Goal: Participate in discussion: Engage in conversation with other users on a specific topic

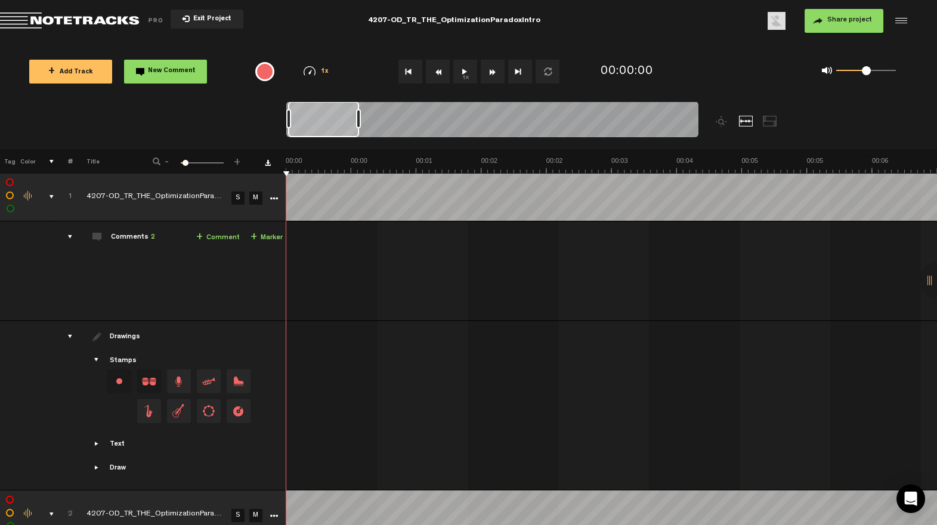
click at [50, 194] on div "comments, stamps & drawings" at bounding box center [47, 197] width 18 height 12
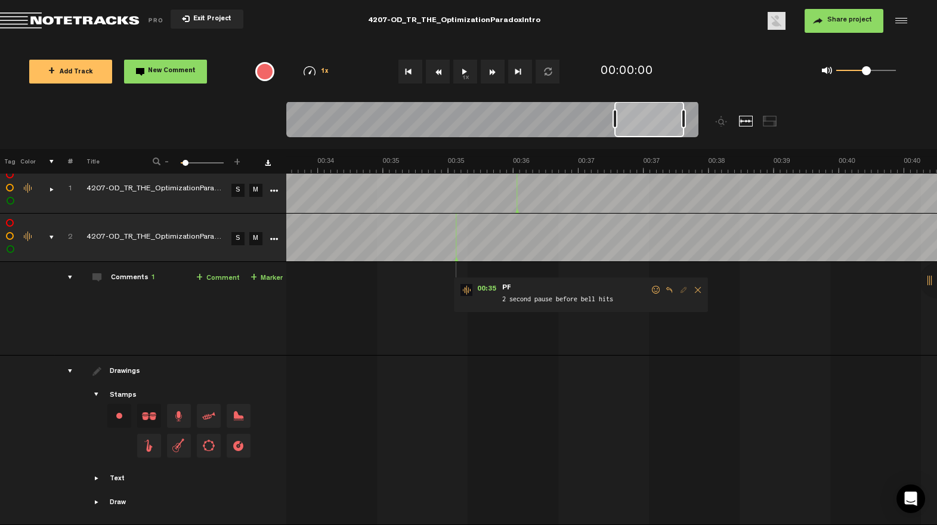
scroll to position [0, 2949]
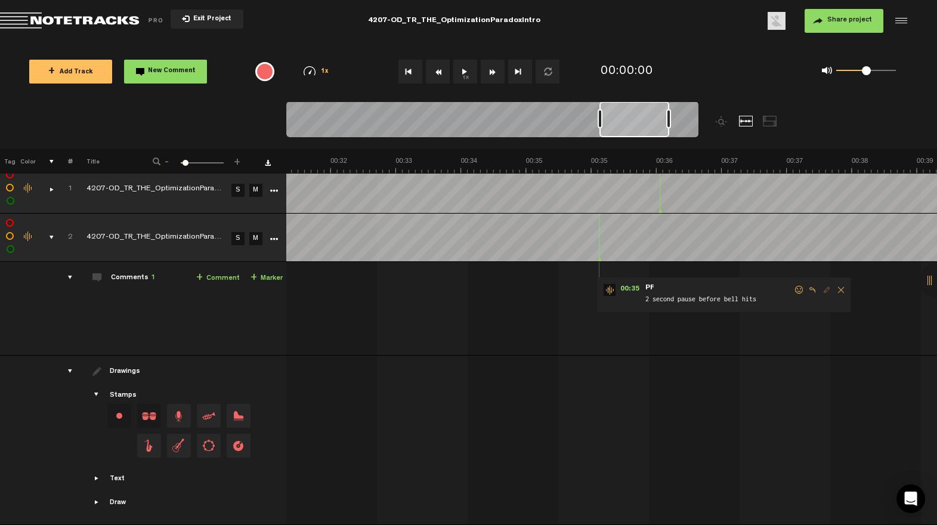
click at [797, 286] on span at bounding box center [799, 290] width 12 height 8
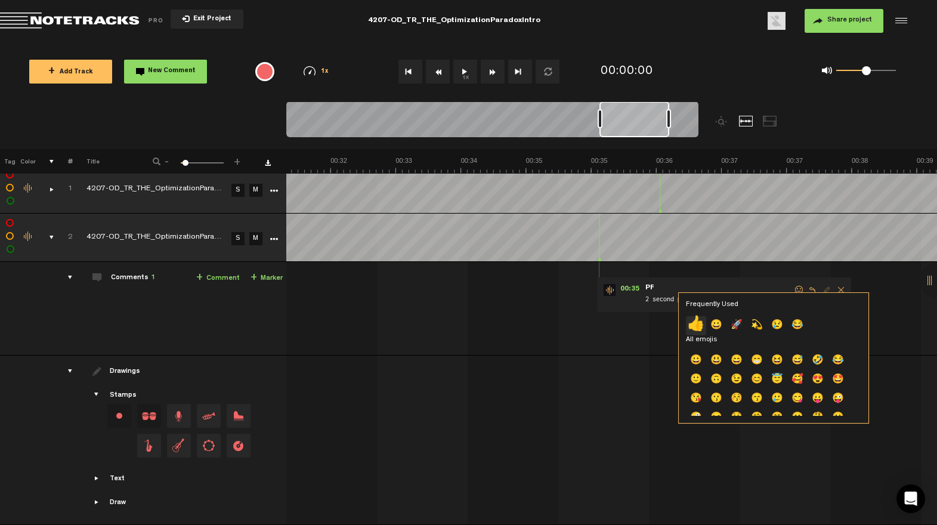
click at [696, 327] on p "👍" at bounding box center [696, 325] width 20 height 19
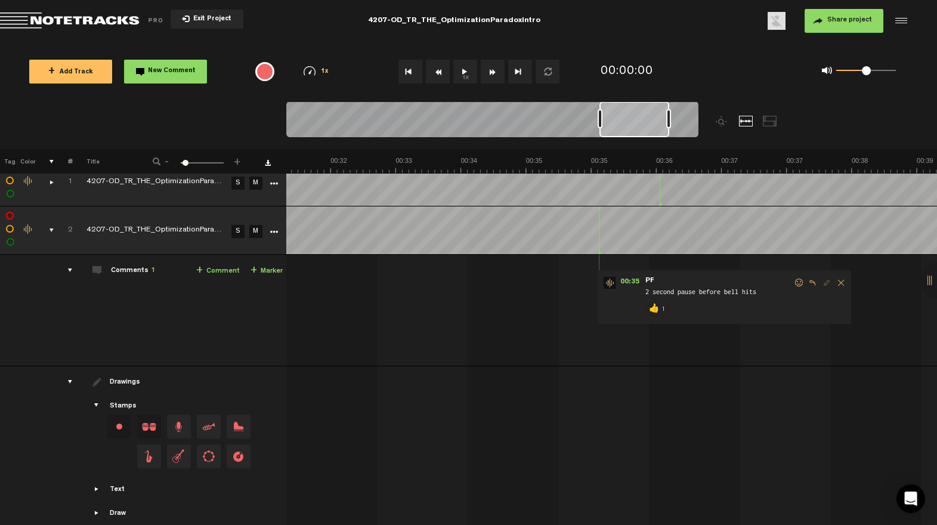
click at [51, 229] on div "comments, stamps & drawings" at bounding box center [47, 230] width 18 height 12
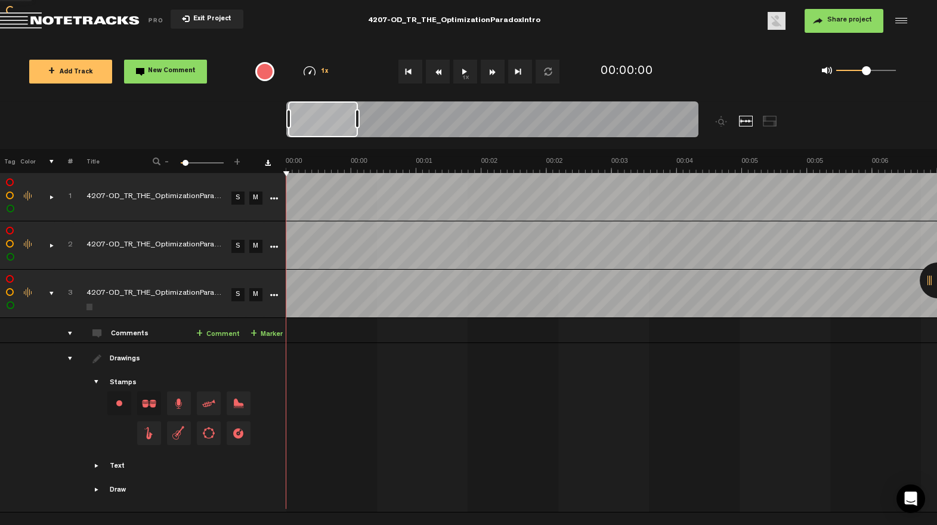
scroll to position [0, 0]
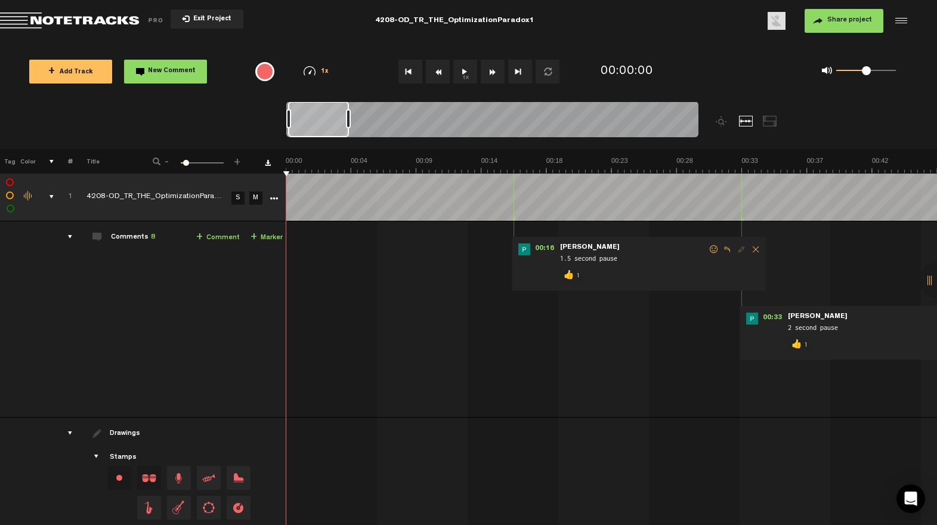
click at [49, 196] on div "comments, stamps & drawings" at bounding box center [47, 197] width 18 height 12
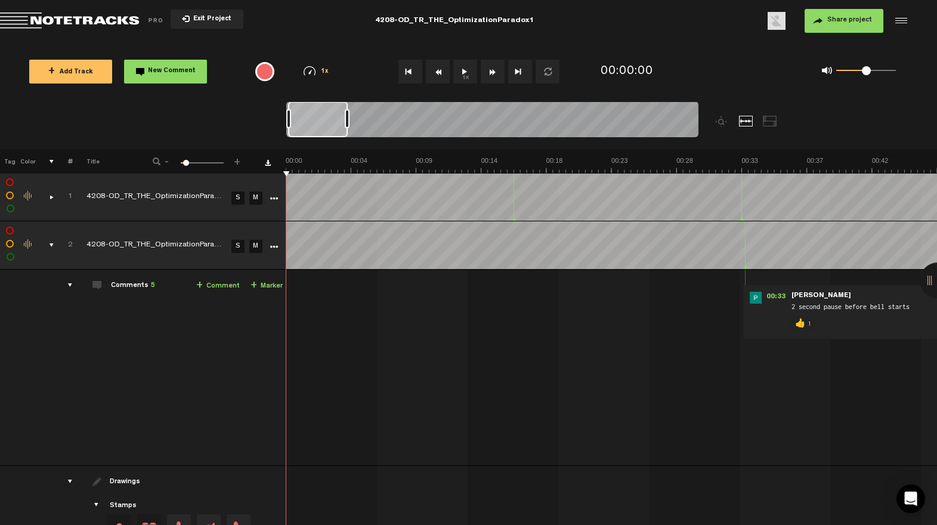
click at [51, 244] on div "comments, stamps & drawings" at bounding box center [47, 245] width 18 height 12
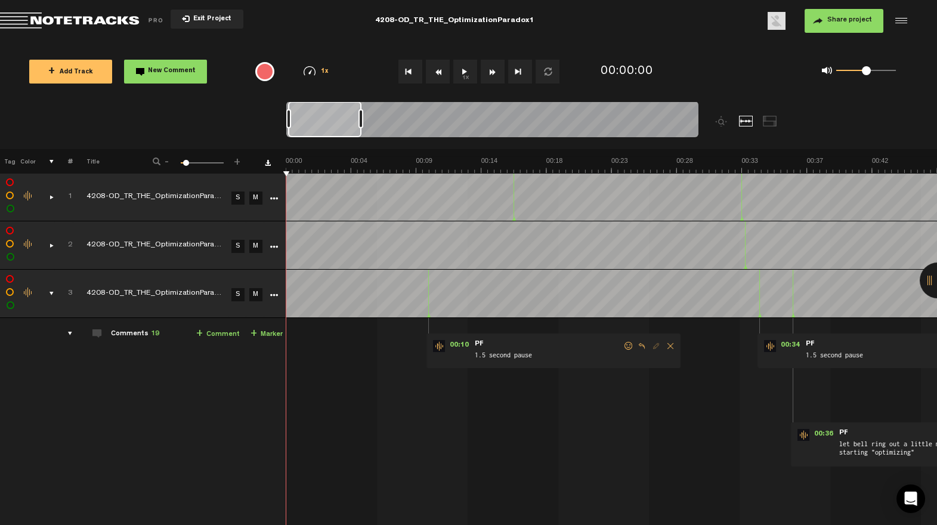
drag, startPoint x: 348, startPoint y: 116, endPoint x: 393, endPoint y: 116, distance: 45.9
click at [363, 116] on div at bounding box center [360, 118] width 5 height 19
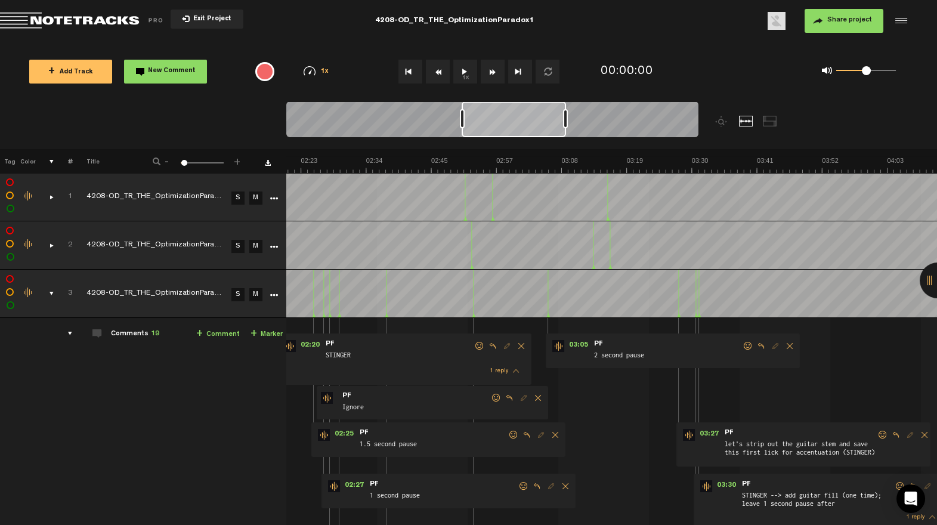
scroll to position [0, 791]
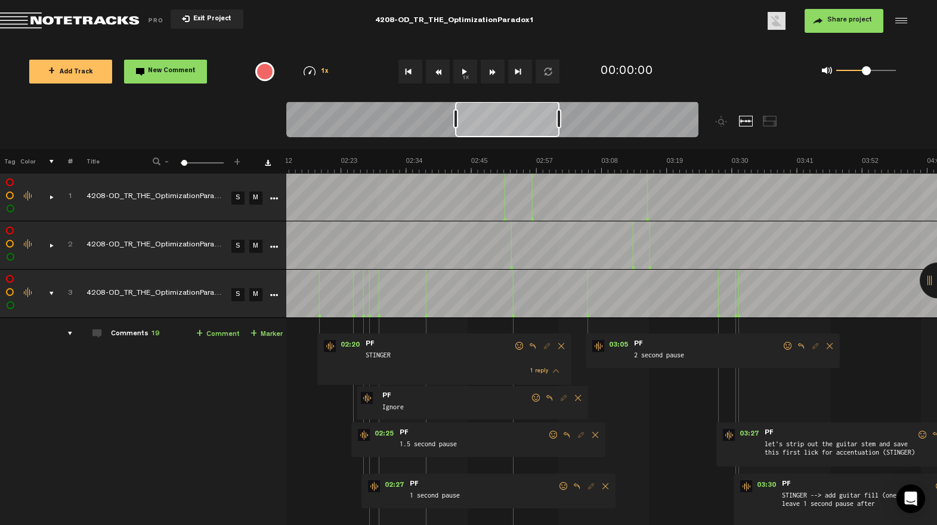
drag, startPoint x: 335, startPoint y: 126, endPoint x: 502, endPoint y: 134, distance: 167.1
click at [502, 134] on div at bounding box center [507, 119] width 104 height 36
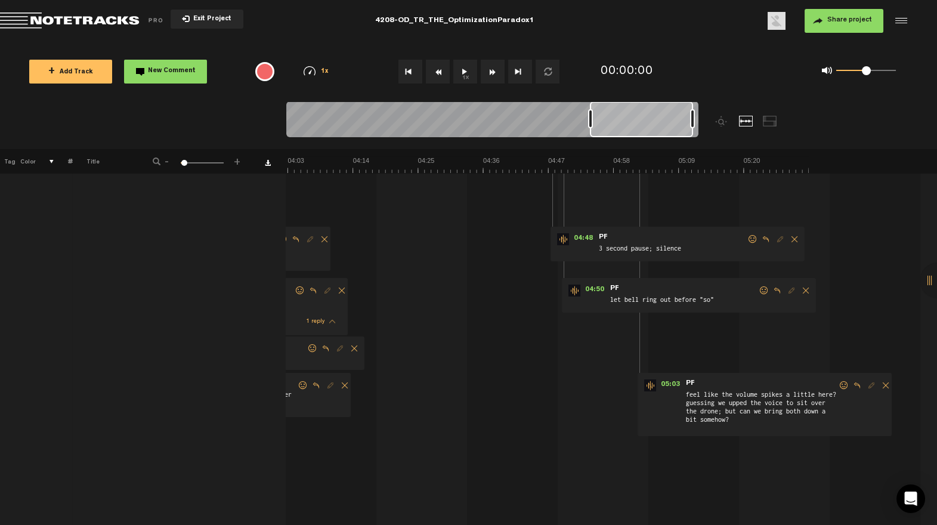
scroll to position [0, 1433]
drag, startPoint x: 634, startPoint y: 128, endPoint x: 649, endPoint y: 152, distance: 28.1
click at [649, 126] on div at bounding box center [641, 119] width 103 height 36
click at [841, 383] on span at bounding box center [841, 385] width 12 height 8
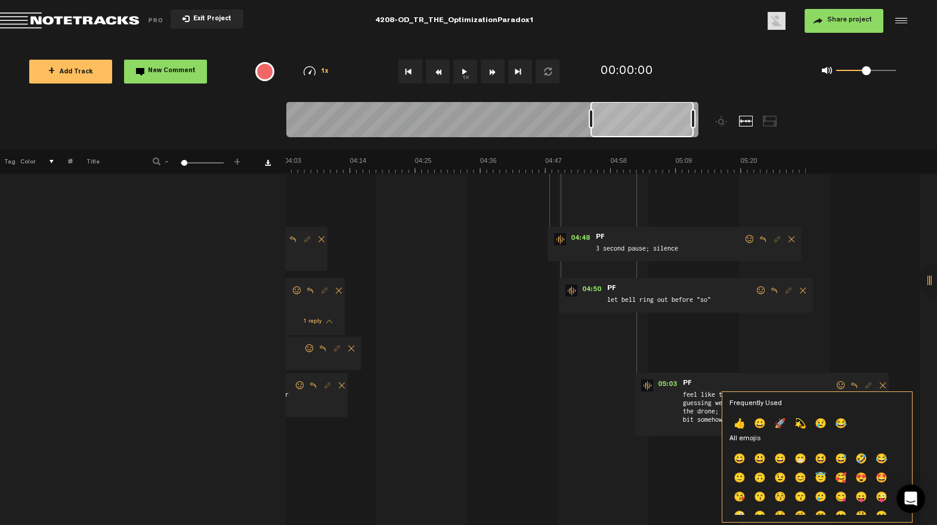
click at [739, 423] on p "👍" at bounding box center [739, 424] width 20 height 19
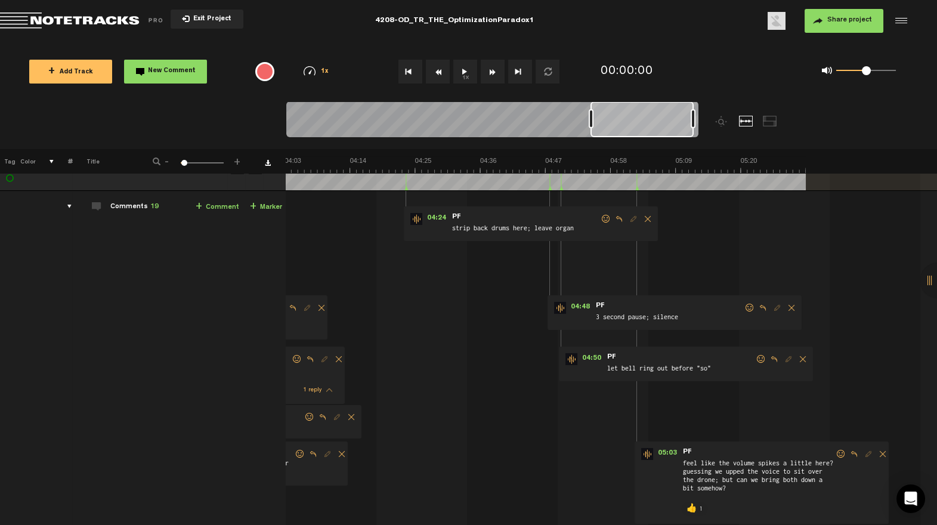
scroll to position [112, 2]
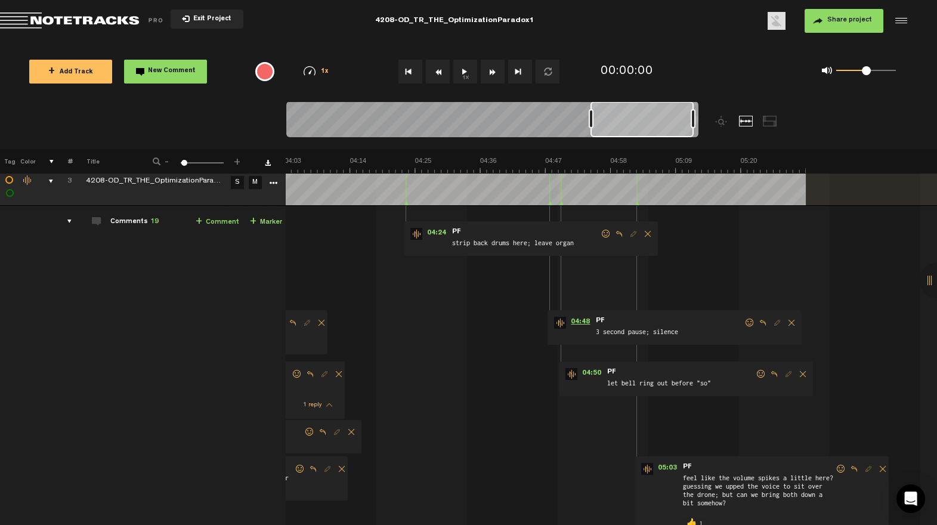
click at [567, 326] on span "04:48" at bounding box center [580, 323] width 29 height 12
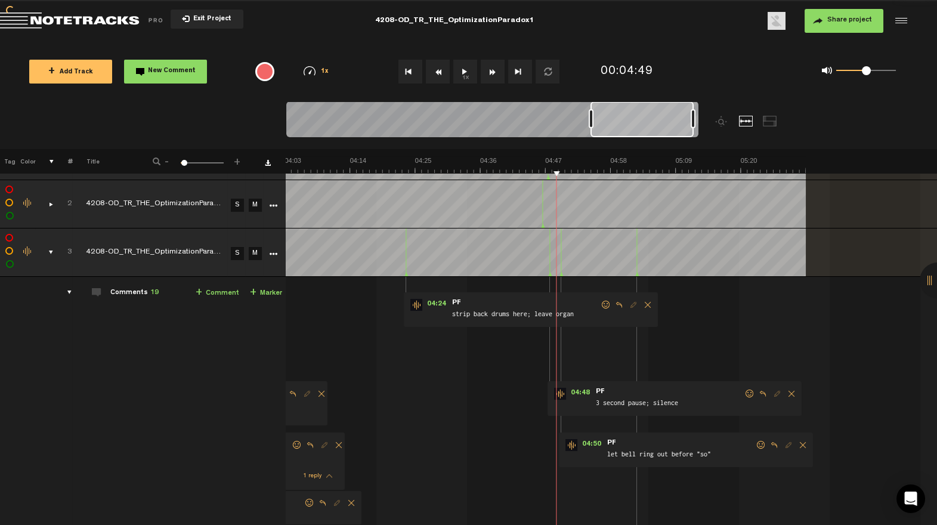
scroll to position [47, 2]
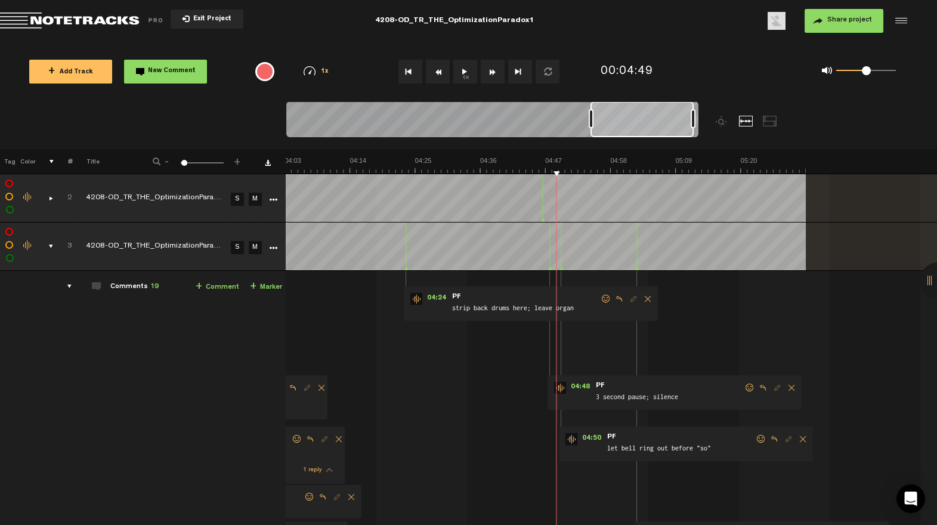
click at [237, 248] on link "S" at bounding box center [237, 247] width 13 height 13
click at [582, 393] on div "04:48 - • : "3 second pause; silence" PF 3 second pause; silence" at bounding box center [674, 392] width 254 height 35
click at [582, 388] on span "04:48" at bounding box center [580, 388] width 29 height 12
click at [745, 389] on span at bounding box center [749, 387] width 12 height 8
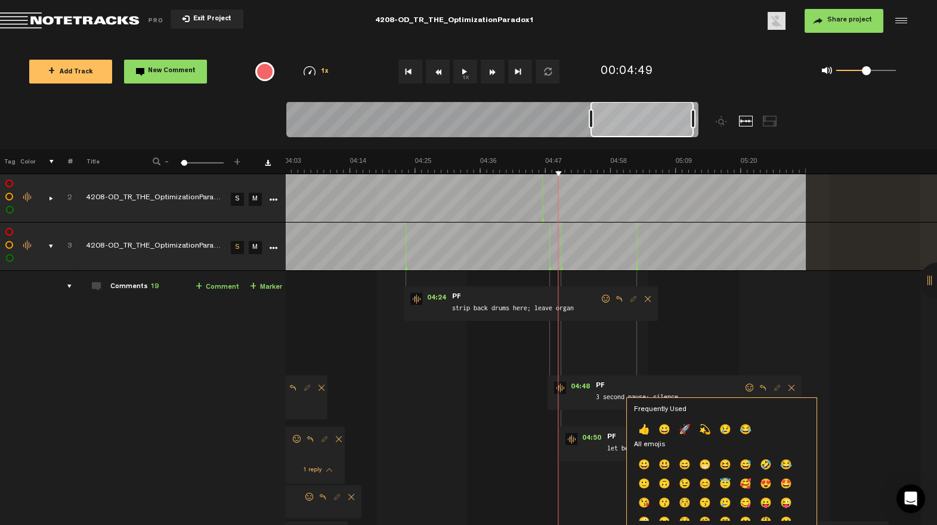
click at [641, 427] on p "👍" at bounding box center [644, 430] width 20 height 19
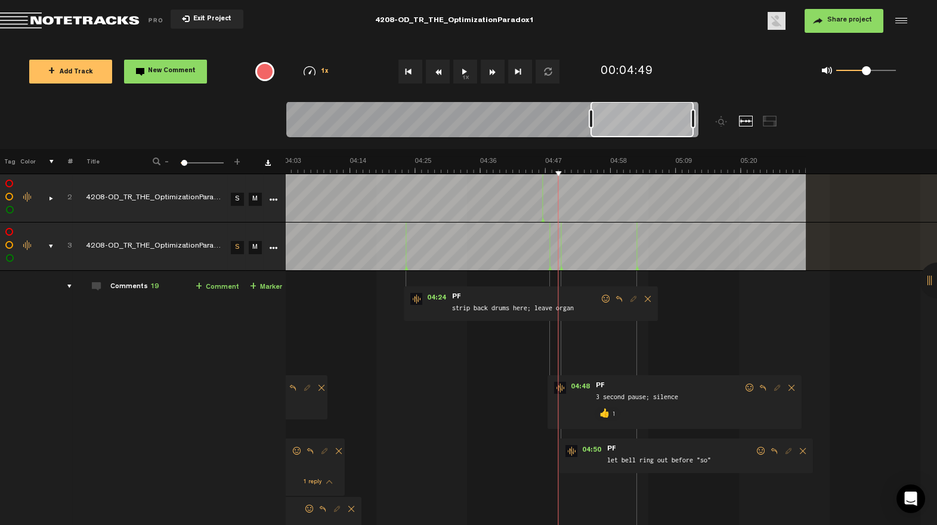
drag, startPoint x: 760, startPoint y: 450, endPoint x: 720, endPoint y: 463, distance: 41.7
click at [757, 450] on span at bounding box center [761, 451] width 12 height 8
click at [652, 488] on p "👍" at bounding box center [655, 491] width 20 height 19
click at [607, 295] on span at bounding box center [606, 299] width 12 height 8
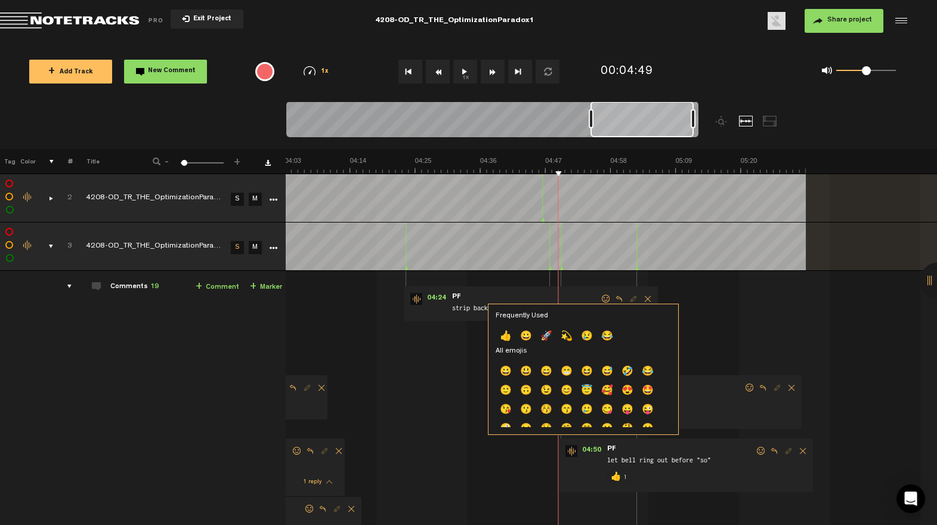
drag, startPoint x: 503, startPoint y: 330, endPoint x: 552, endPoint y: 286, distance: 66.3
click at [502, 330] on p "👍" at bounding box center [505, 336] width 20 height 19
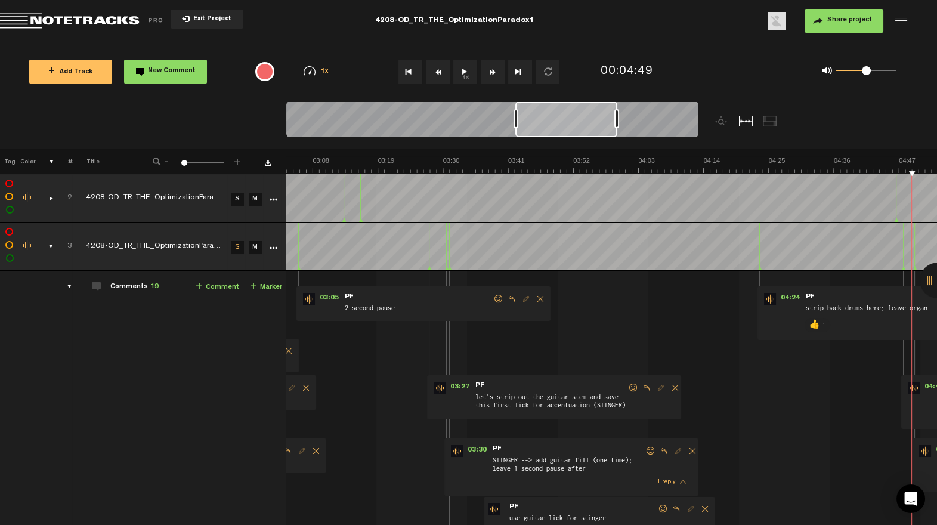
drag, startPoint x: 654, startPoint y: 134, endPoint x: 576, endPoint y: 135, distance: 77.5
click at [578, 132] on div at bounding box center [566, 119] width 102 height 36
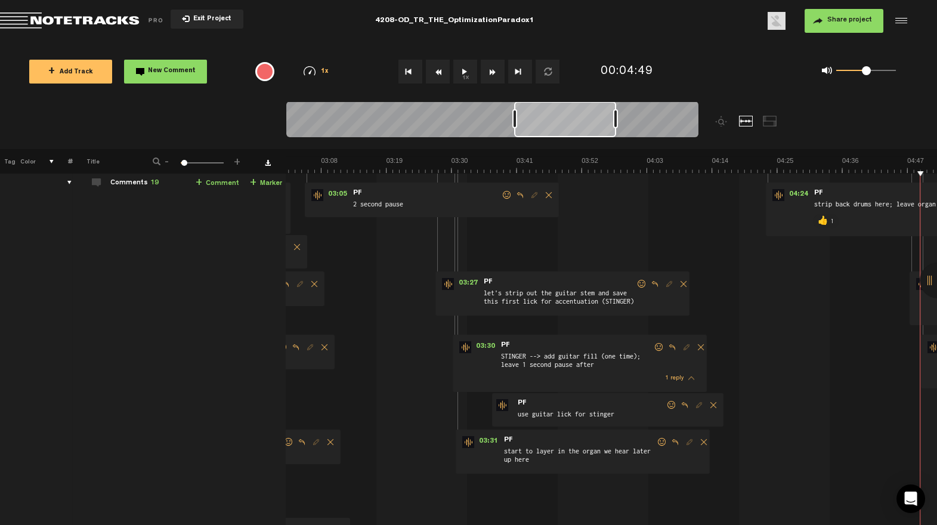
scroll to position [156, 2]
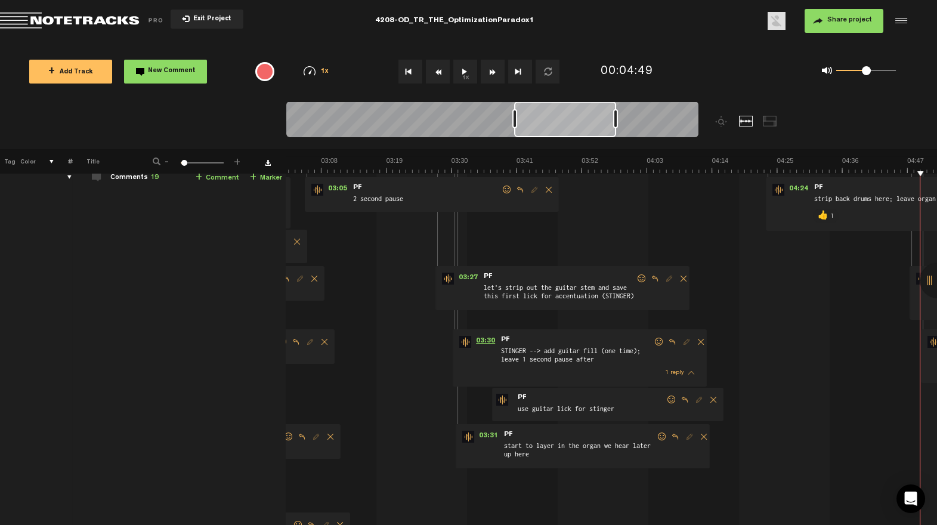
click at [482, 336] on span "03:30" at bounding box center [485, 342] width 29 height 12
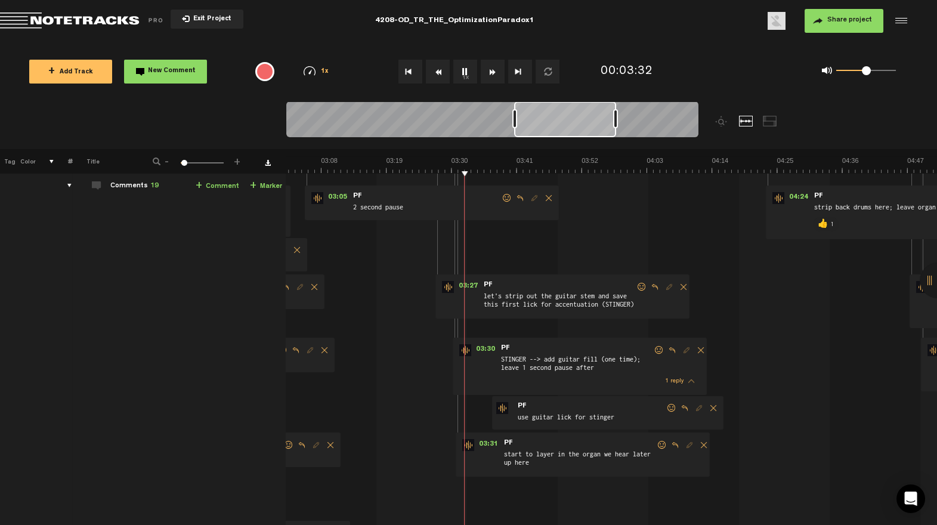
scroll to position [149, 2]
click at [656, 348] on span at bounding box center [659, 349] width 12 height 8
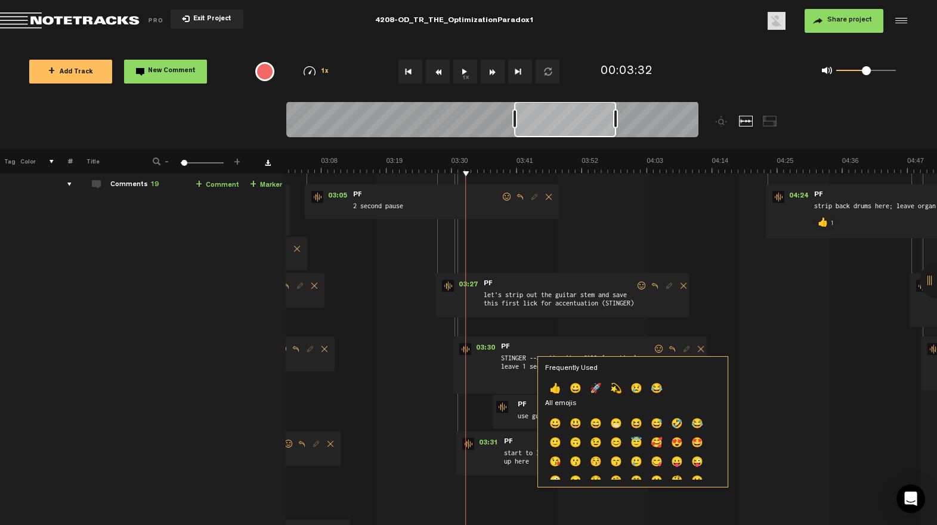
drag, startPoint x: 551, startPoint y: 389, endPoint x: 556, endPoint y: 395, distance: 7.6
click at [551, 389] on p "👍" at bounding box center [555, 389] width 20 height 19
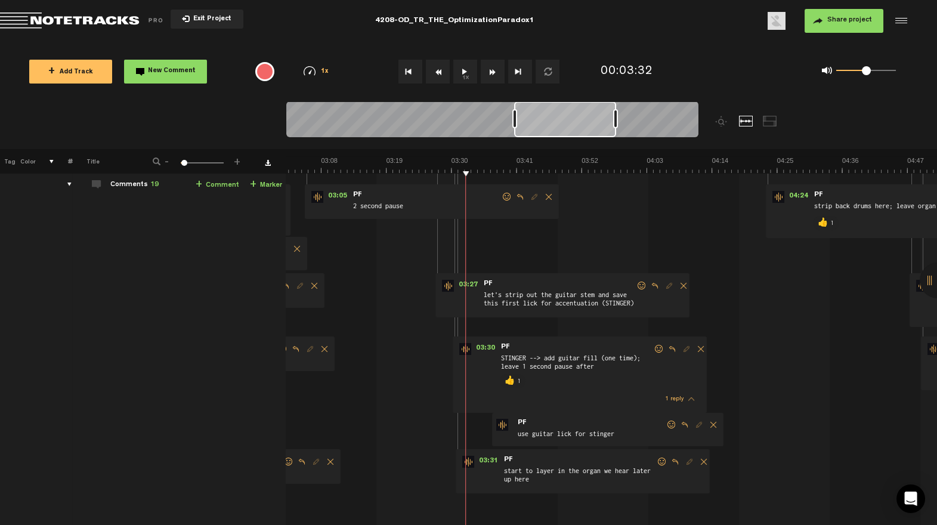
drag, startPoint x: 662, startPoint y: 458, endPoint x: 635, endPoint y: 467, distance: 28.1
click at [662, 458] on span at bounding box center [662, 461] width 12 height 8
click at [559, 494] on p "👍" at bounding box center [560, 500] width 20 height 19
click at [644, 283] on span at bounding box center [642, 285] width 12 height 8
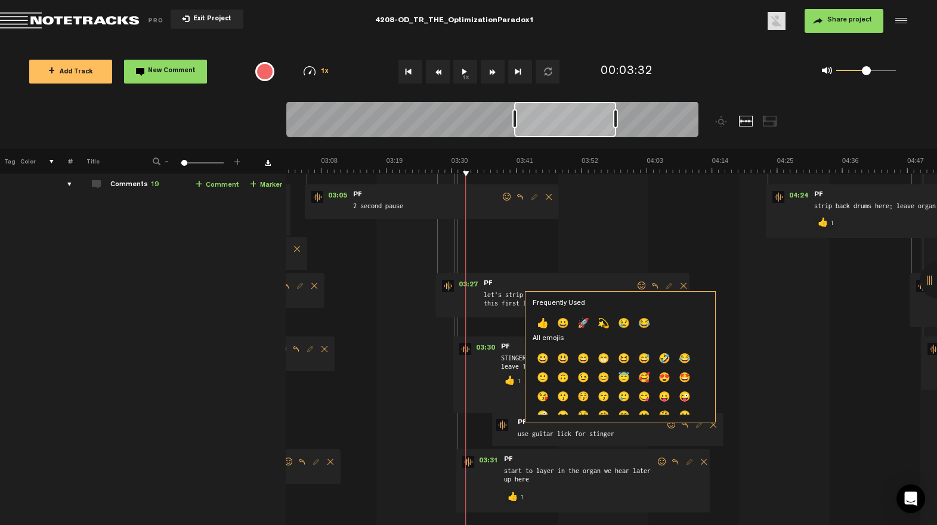
click at [544, 324] on p "👍" at bounding box center [542, 324] width 20 height 19
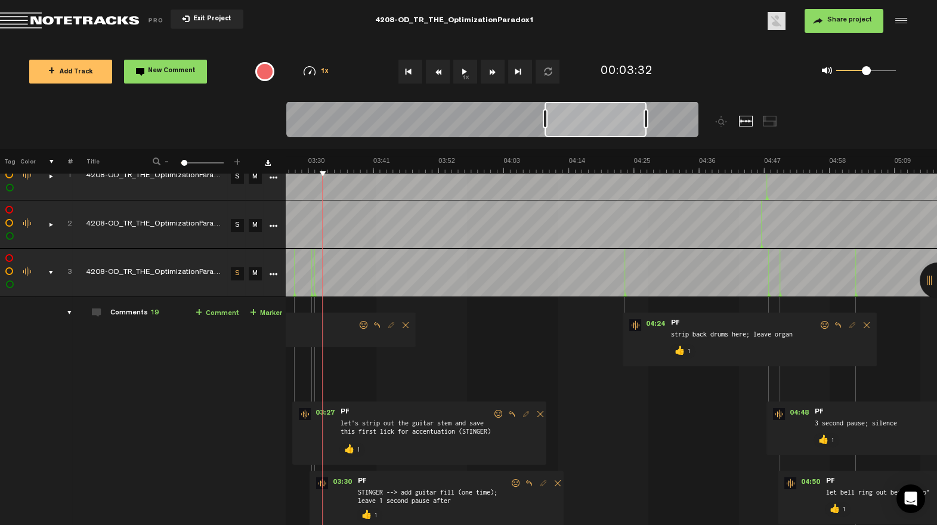
scroll to position [20, 9]
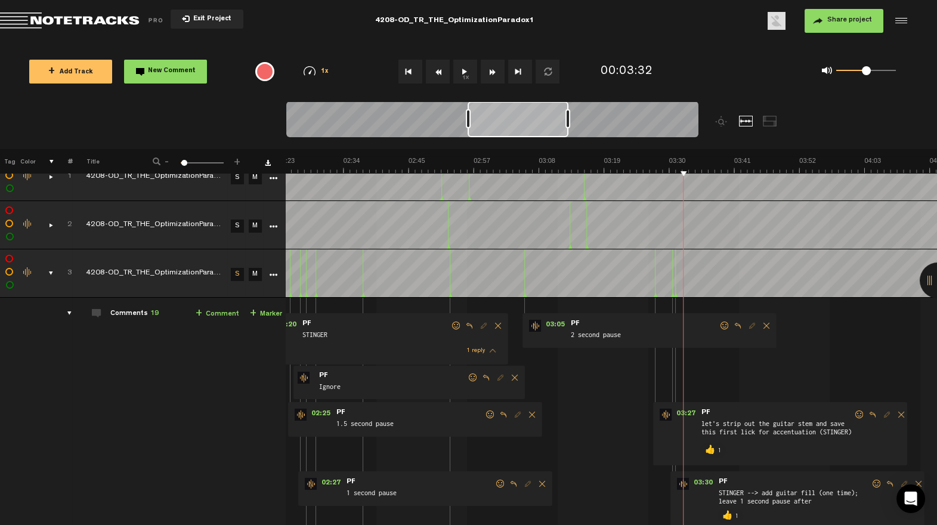
drag, startPoint x: 599, startPoint y: 131, endPoint x: 522, endPoint y: 142, distance: 78.3
click at [522, 140] on div at bounding box center [492, 121] width 412 height 40
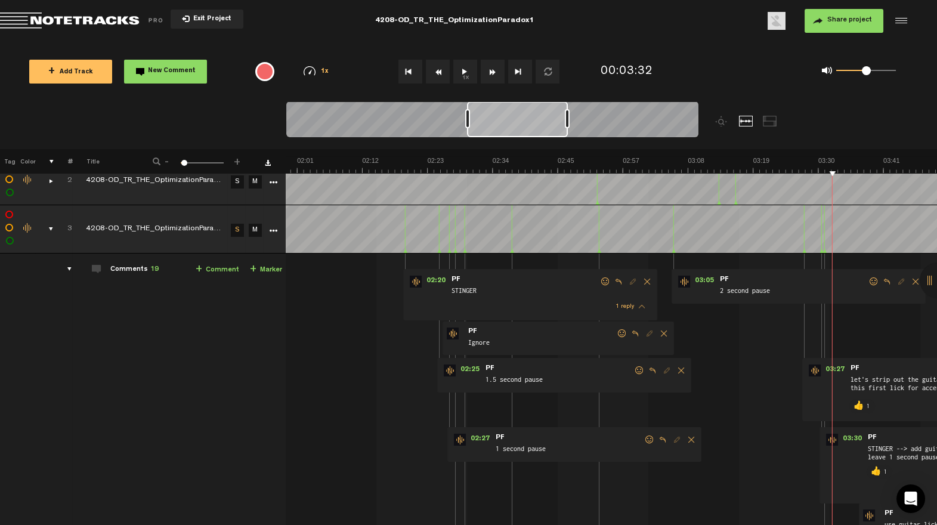
scroll to position [65, 9]
click at [867, 282] on span at bounding box center [873, 281] width 12 height 8
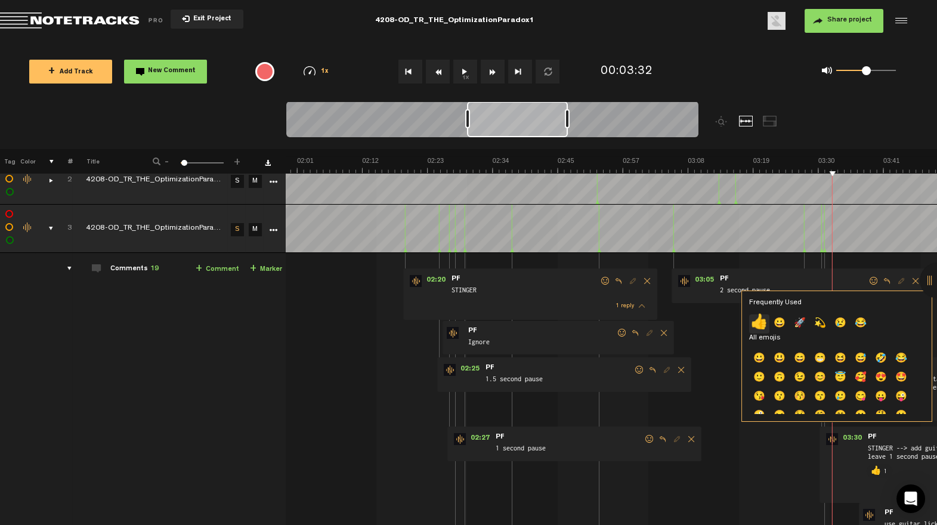
click at [759, 323] on p "👍" at bounding box center [759, 323] width 20 height 19
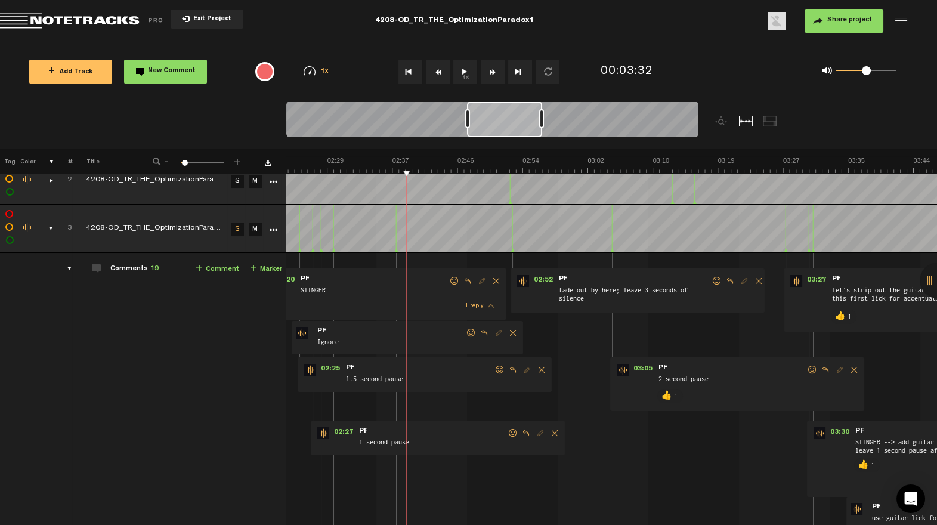
drag, startPoint x: 567, startPoint y: 122, endPoint x: 526, endPoint y: 122, distance: 41.1
click at [539, 122] on div at bounding box center [541, 118] width 5 height 19
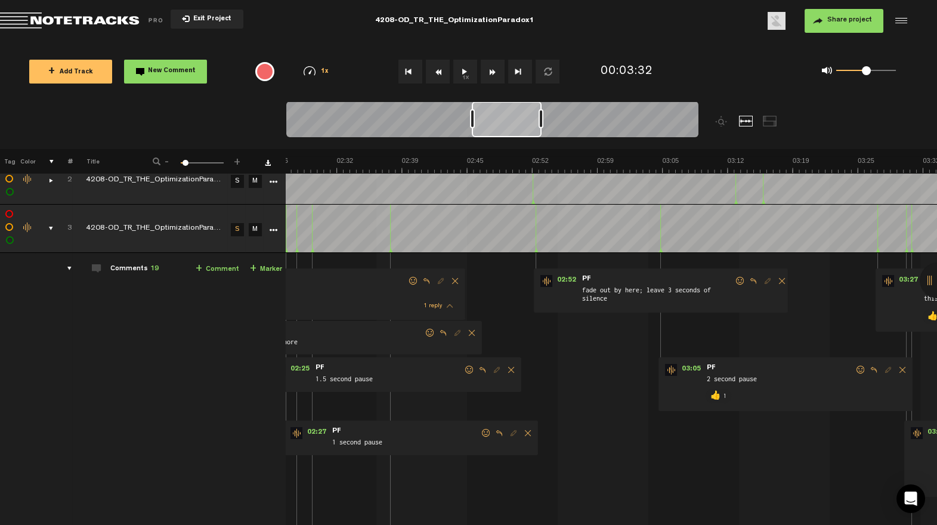
scroll to position [0, 1455]
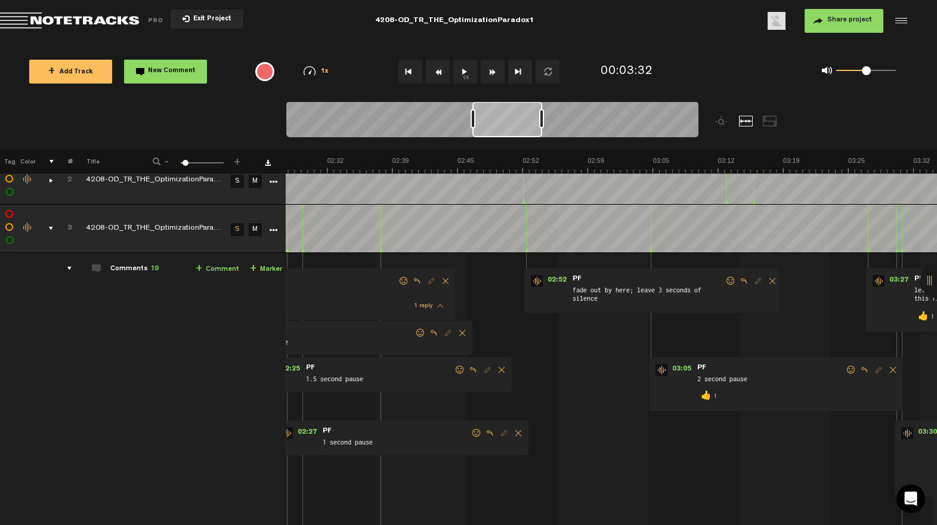
click at [513, 128] on div at bounding box center [507, 119] width 70 height 36
drag, startPoint x: 718, startPoint y: 281, endPoint x: 677, endPoint y: 298, distance: 45.2
click at [724, 281] on span at bounding box center [730, 281] width 12 height 8
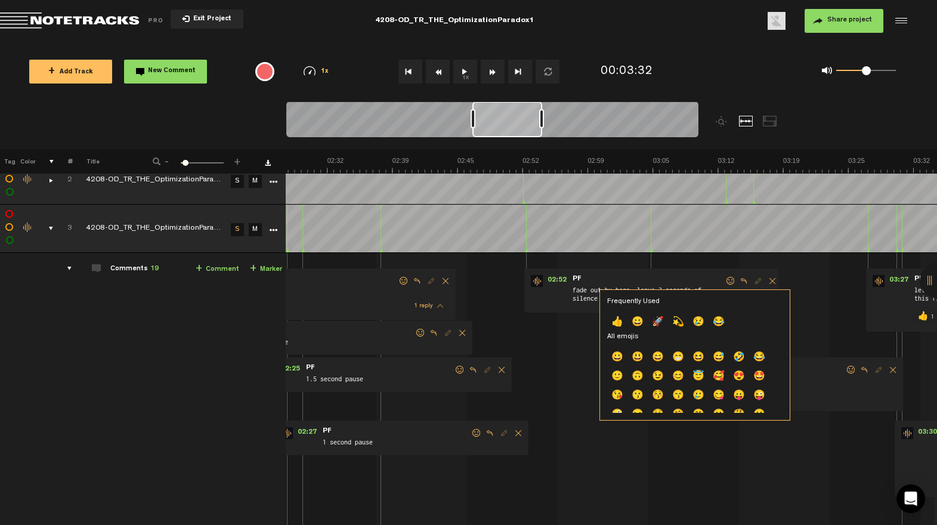
click at [614, 321] on p "👍" at bounding box center [617, 322] width 20 height 19
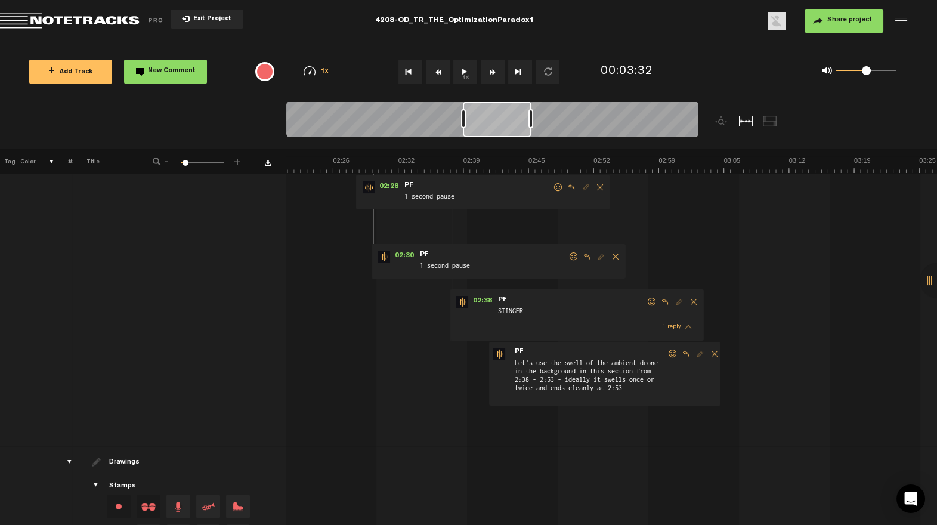
scroll to position [0, 1380]
drag, startPoint x: 504, startPoint y: 124, endPoint x: 494, endPoint y: 127, distance: 11.1
click at [495, 126] on div at bounding box center [497, 119] width 69 height 36
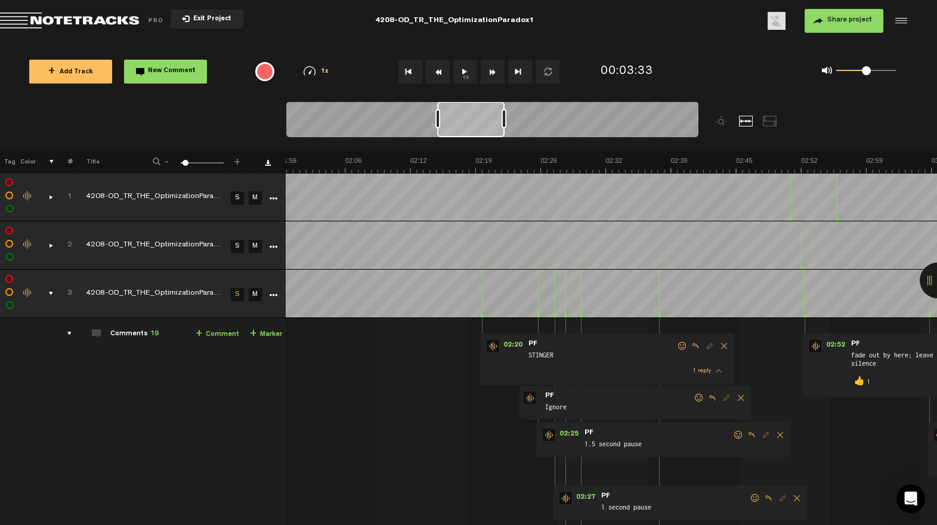
scroll to position [0, 1177]
drag, startPoint x: 536, startPoint y: 131, endPoint x: 460, endPoint y: 144, distance: 77.4
click at [460, 144] on div at bounding box center [543, 125] width 515 height 48
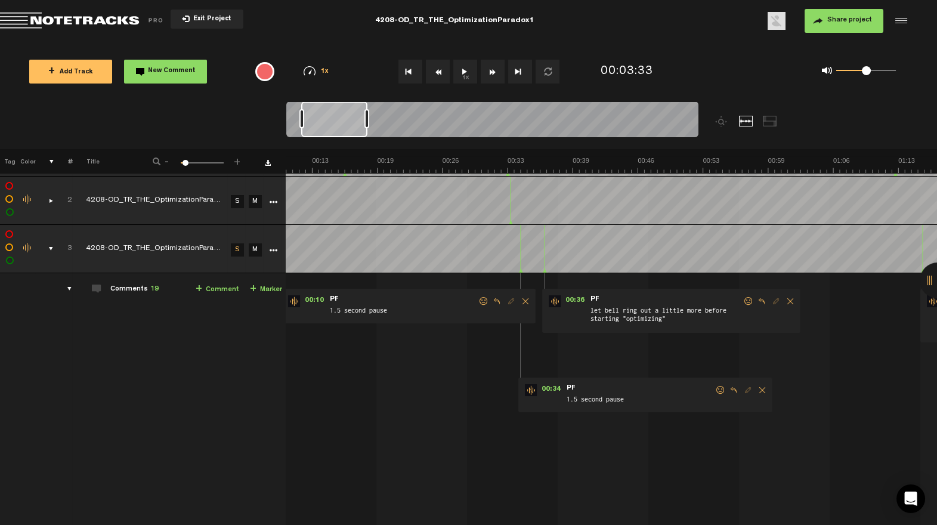
scroll to position [0, 103]
drag, startPoint x: 470, startPoint y: 129, endPoint x: 337, endPoint y: 131, distance: 133.0
click at [337, 131] on div at bounding box center [334, 119] width 66 height 36
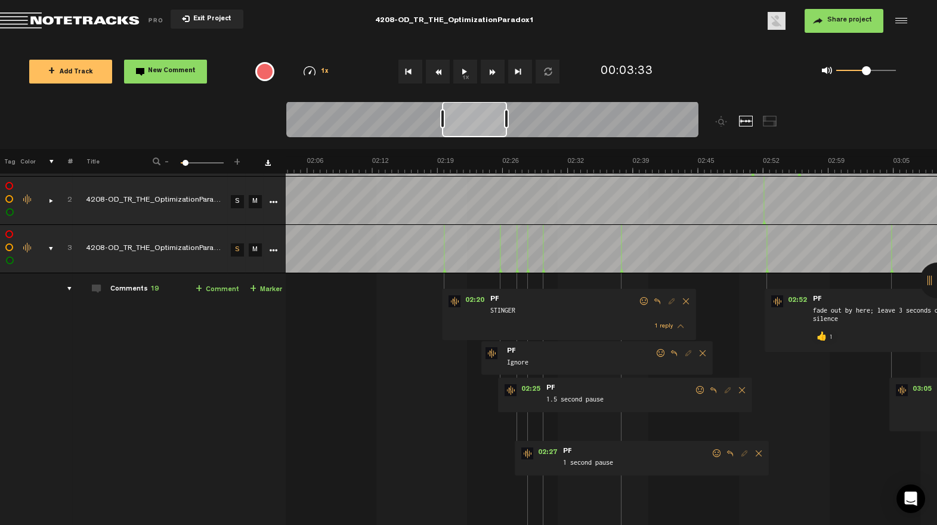
scroll to position [0, 1215]
drag, startPoint x: 382, startPoint y: 128, endPoint x: 492, endPoint y: 168, distance: 118.1
click at [486, 144] on div at bounding box center [543, 125] width 515 height 48
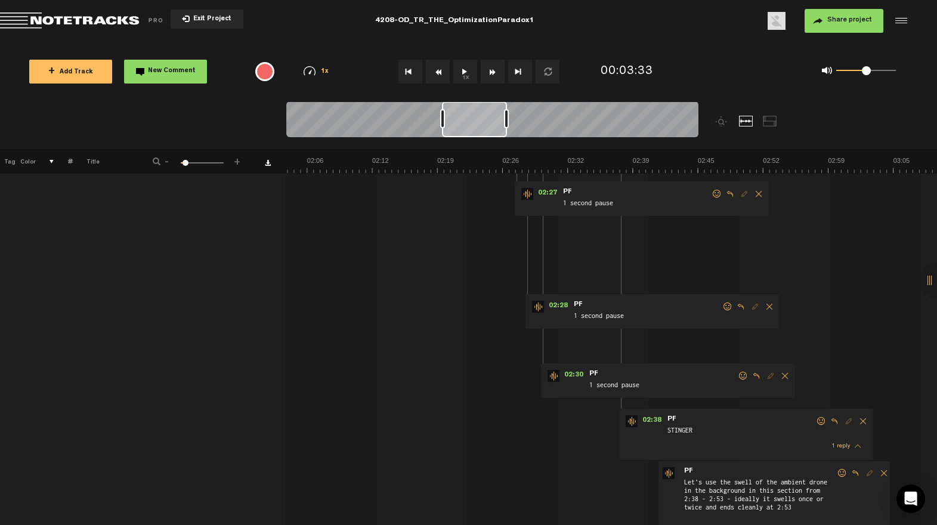
scroll to position [395, 9]
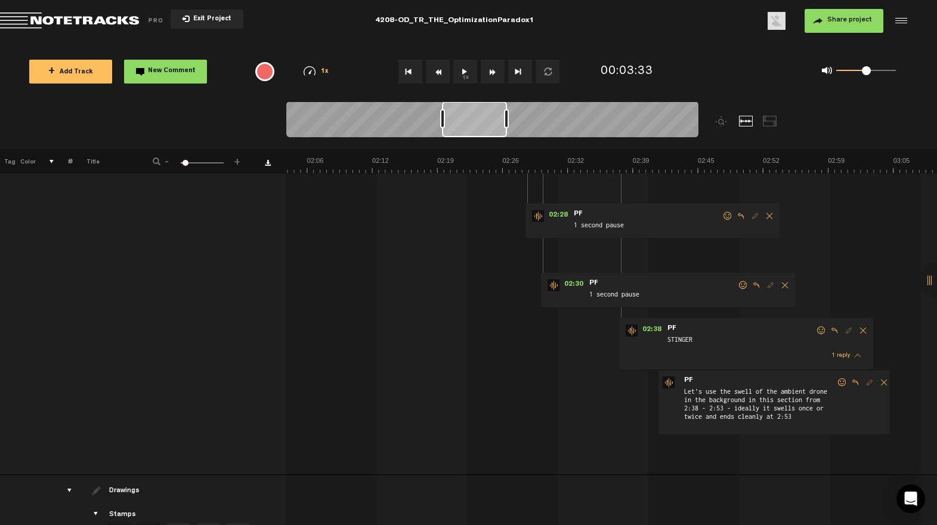
drag, startPoint x: 811, startPoint y: 330, endPoint x: 767, endPoint y: 352, distance: 49.3
click at [815, 330] on span at bounding box center [821, 330] width 12 height 8
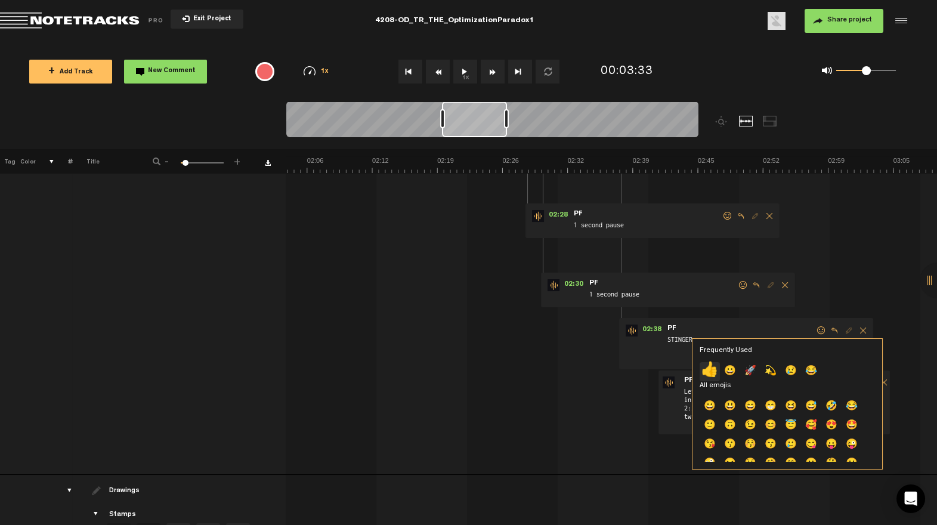
click at [711, 370] on p "👍" at bounding box center [709, 371] width 20 height 19
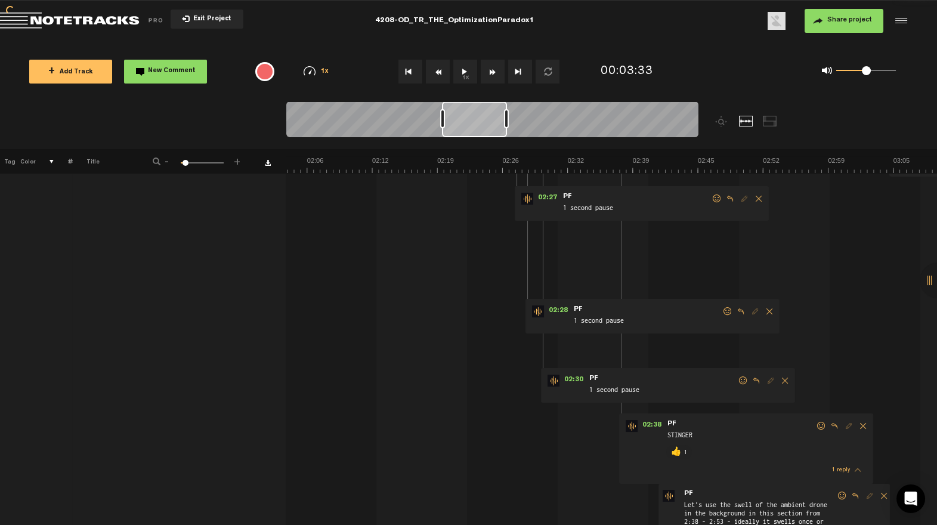
scroll to position [295, 9]
click at [737, 383] on span at bounding box center [743, 384] width 12 height 8
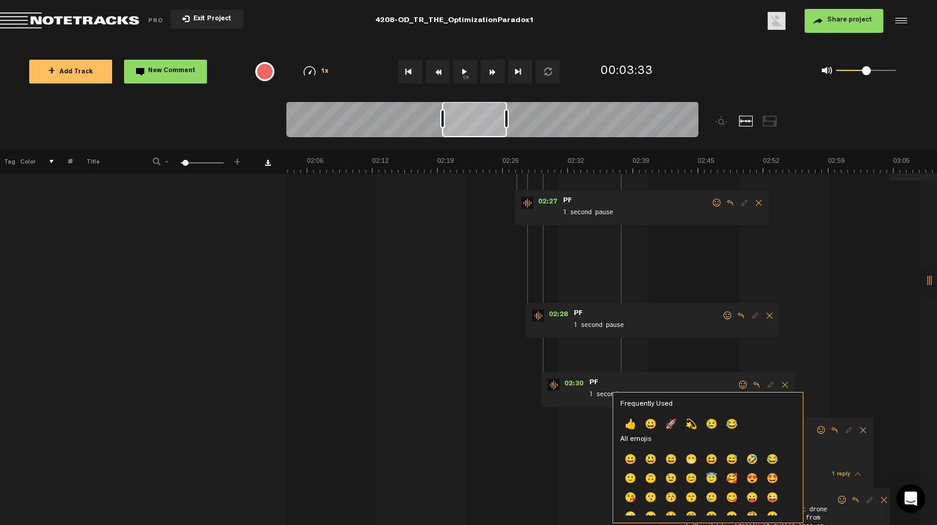
drag, startPoint x: 633, startPoint y: 425, endPoint x: 689, endPoint y: 360, distance: 86.2
click at [632, 425] on p "👍" at bounding box center [630, 425] width 20 height 19
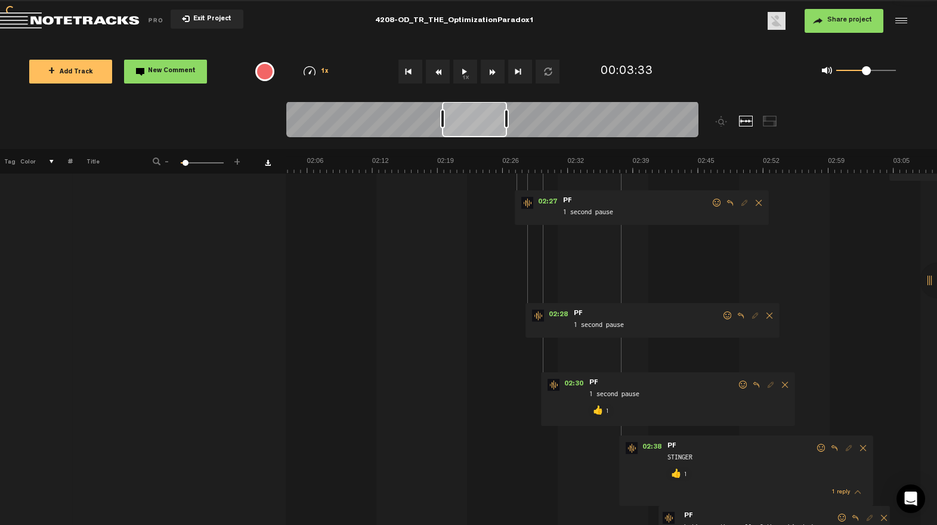
click at [716, 319] on div "02:28 - • : "1 second pause" PF 1 second pause" at bounding box center [652, 320] width 254 height 35
drag, startPoint x: 720, startPoint y: 314, endPoint x: 706, endPoint y: 318, distance: 14.2
click at [721, 314] on span at bounding box center [727, 315] width 12 height 8
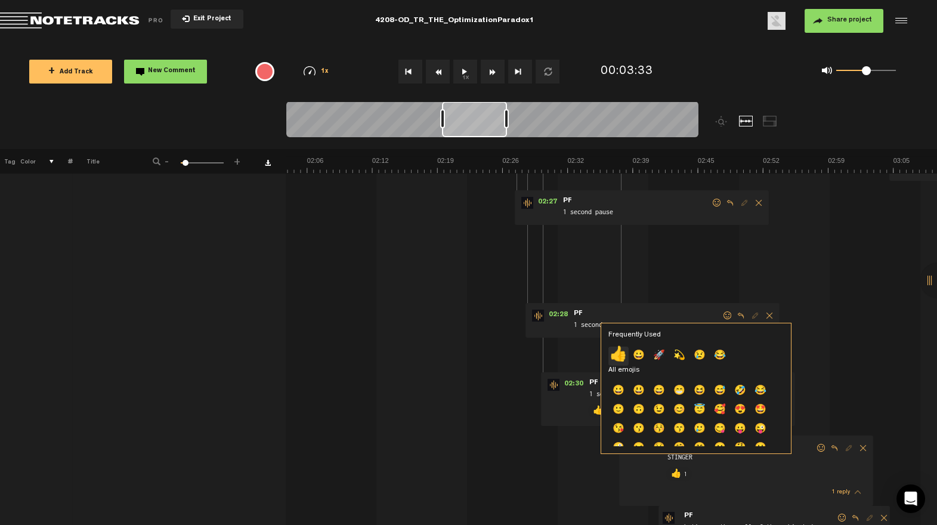
click at [612, 356] on p "👍" at bounding box center [618, 355] width 20 height 19
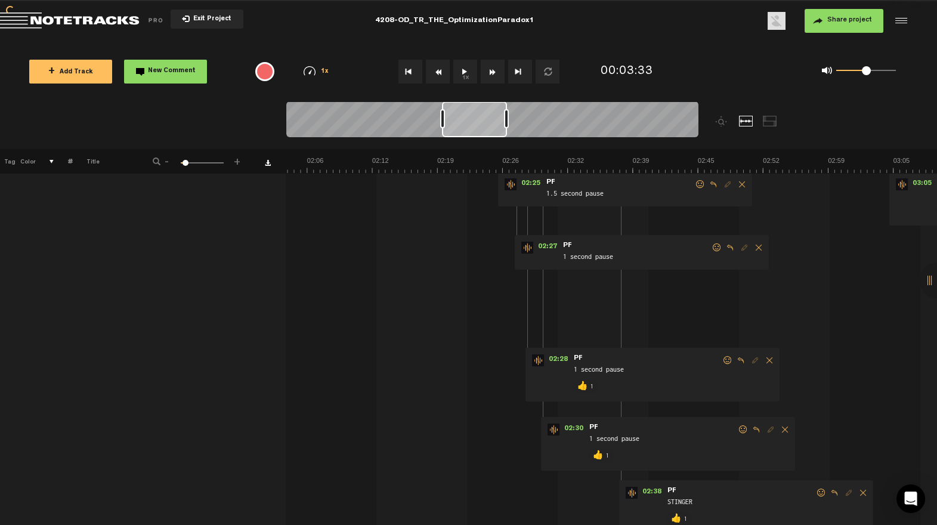
scroll to position [163, 9]
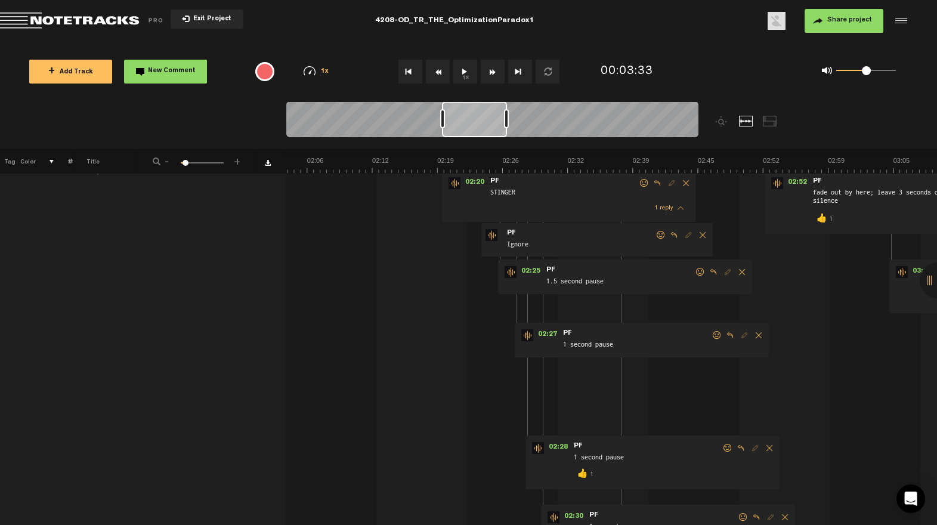
drag, startPoint x: 709, startPoint y: 333, endPoint x: 702, endPoint y: 337, distance: 8.0
click at [711, 333] on span at bounding box center [717, 335] width 12 height 8
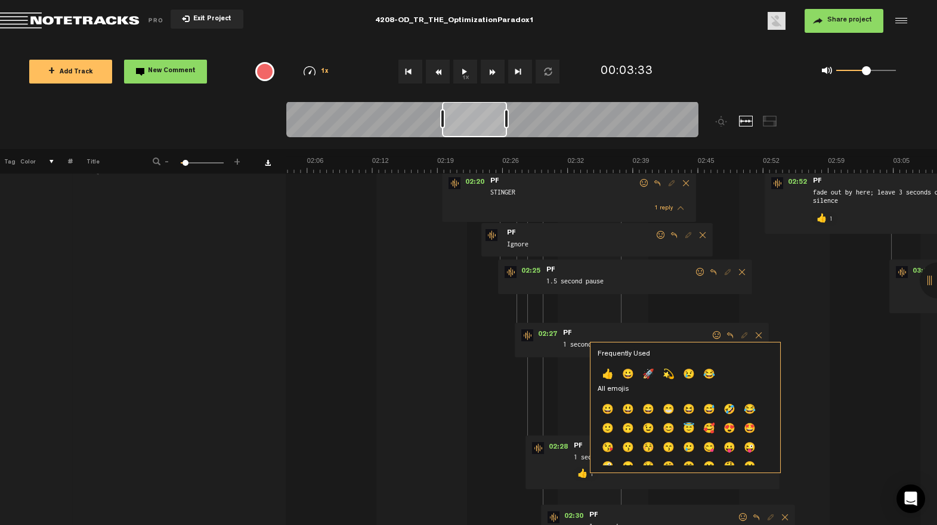
drag, startPoint x: 606, startPoint y: 371, endPoint x: 622, endPoint y: 326, distance: 47.9
click at [606, 371] on p "👍" at bounding box center [607, 374] width 20 height 19
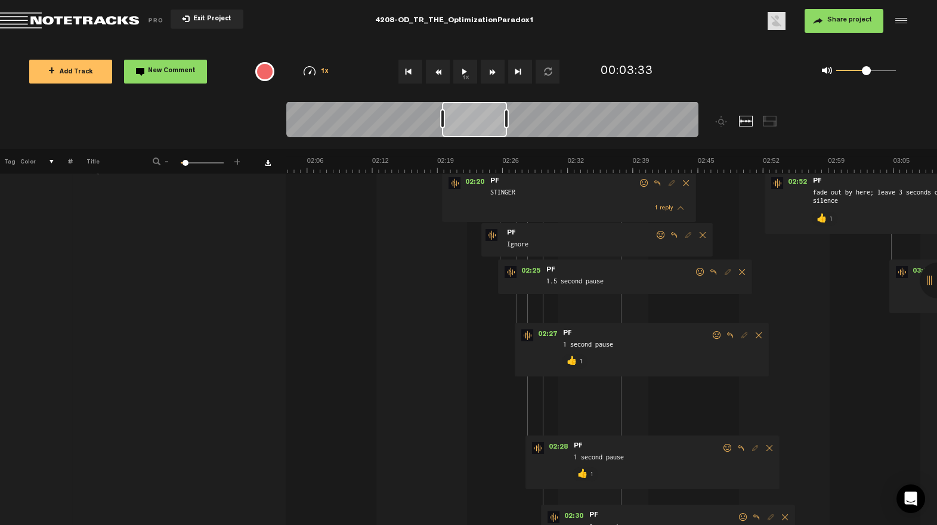
drag, startPoint x: 692, startPoint y: 271, endPoint x: 664, endPoint y: 291, distance: 34.1
click at [694, 271] on span at bounding box center [700, 272] width 12 height 8
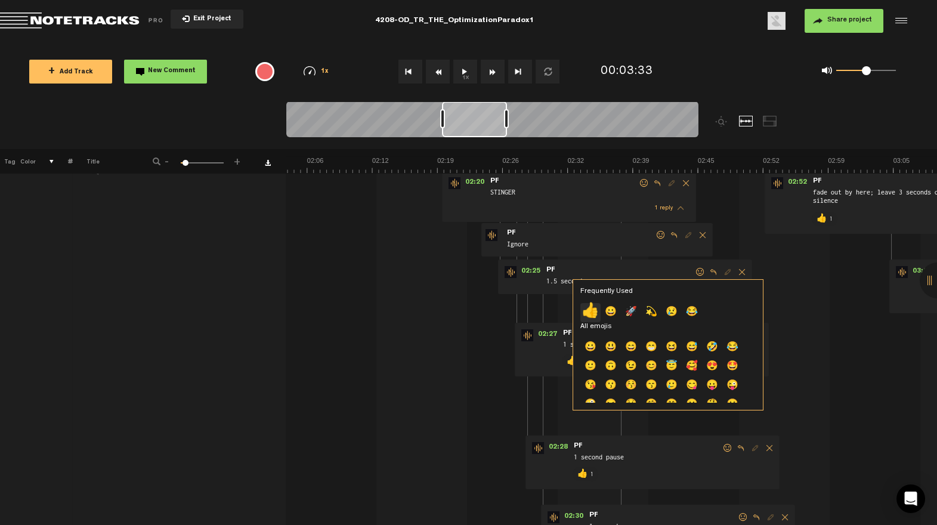
click at [592, 308] on p "👍" at bounding box center [590, 312] width 20 height 19
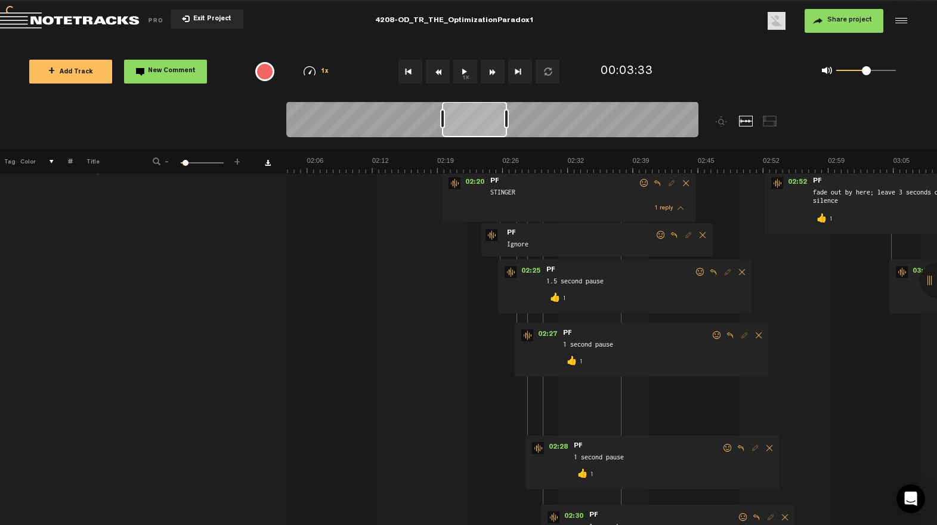
drag, startPoint x: 637, startPoint y: 181, endPoint x: 618, endPoint y: 188, distance: 20.0
click at [638, 181] on span at bounding box center [644, 183] width 12 height 8
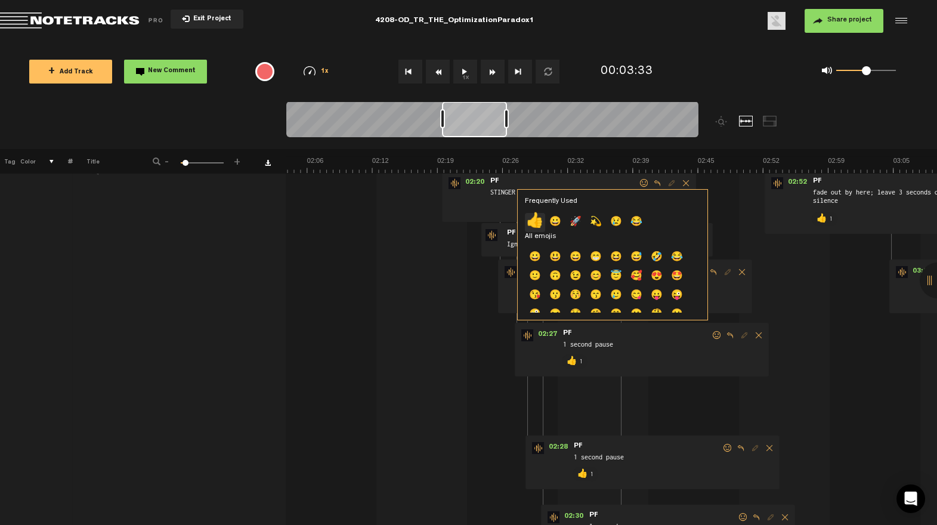
click at [529, 219] on p "👍" at bounding box center [535, 222] width 20 height 19
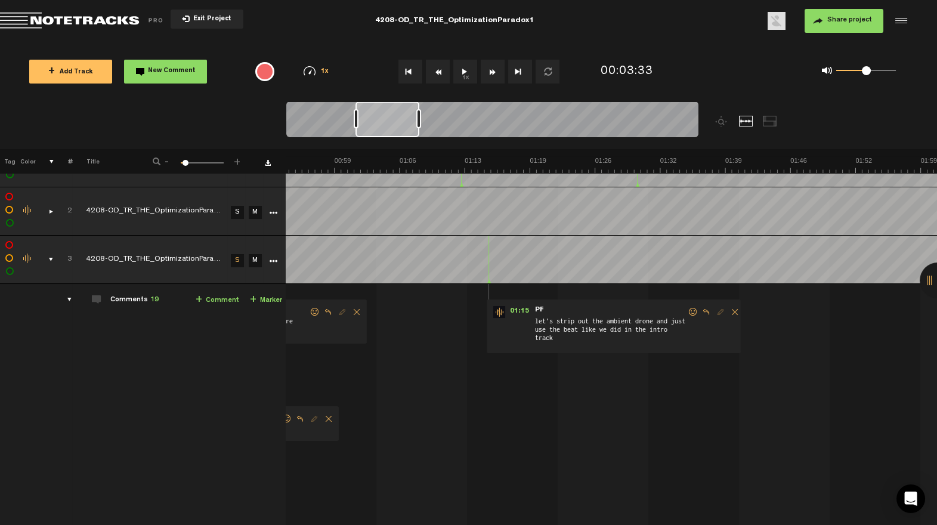
scroll to position [0, 532]
drag, startPoint x: 475, startPoint y: 128, endPoint x: 388, endPoint y: 142, distance: 87.6
click at [388, 142] on div at bounding box center [543, 125] width 515 height 48
click at [692, 312] on span at bounding box center [698, 312] width 12 height 8
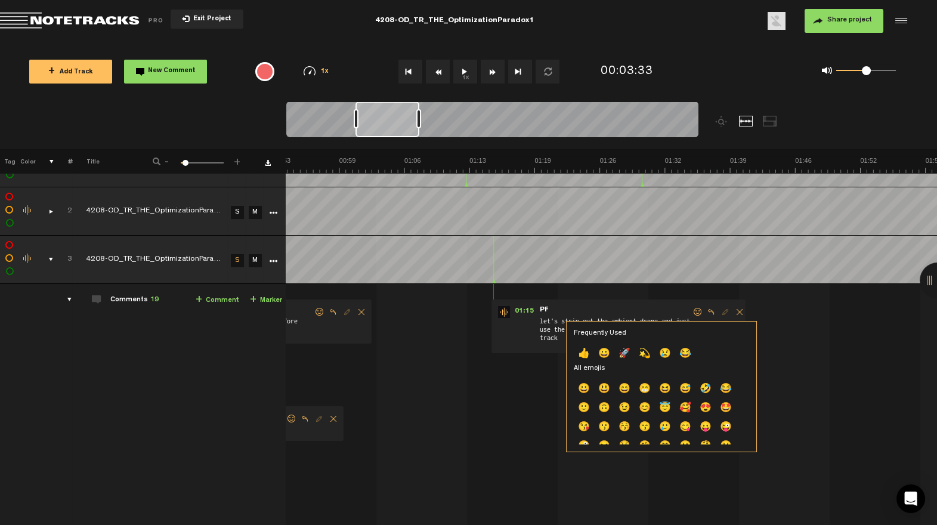
click at [586, 352] on p "👍" at bounding box center [584, 354] width 20 height 19
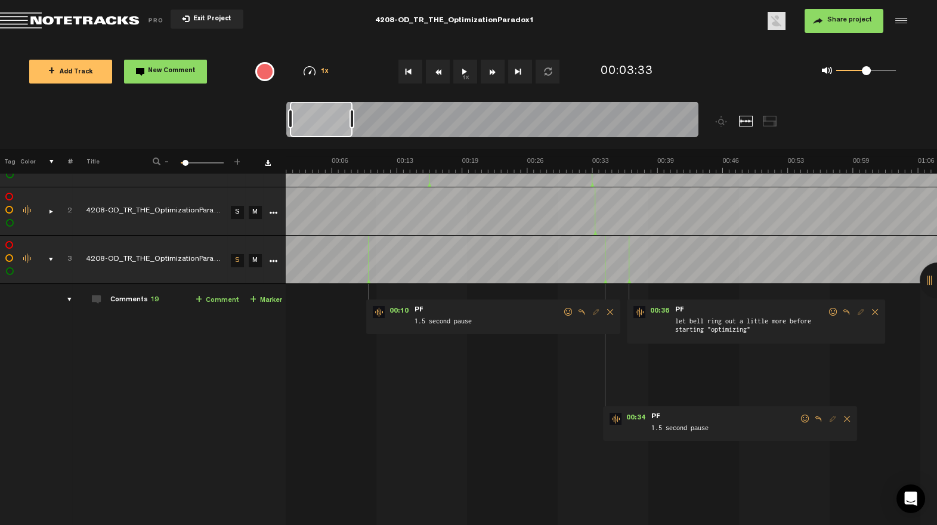
scroll to position [0, 0]
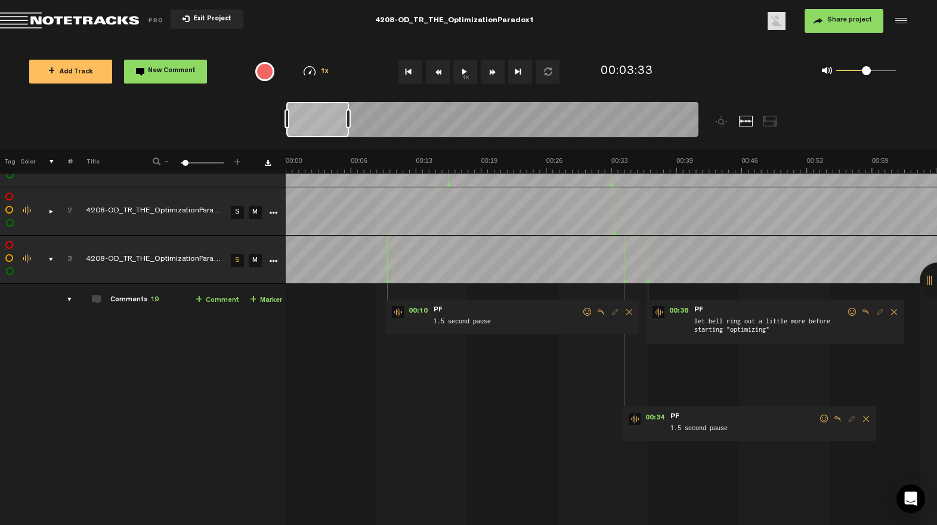
drag, startPoint x: 377, startPoint y: 128, endPoint x: 304, endPoint y: 144, distance: 74.4
click at [304, 144] on div at bounding box center [543, 125] width 515 height 48
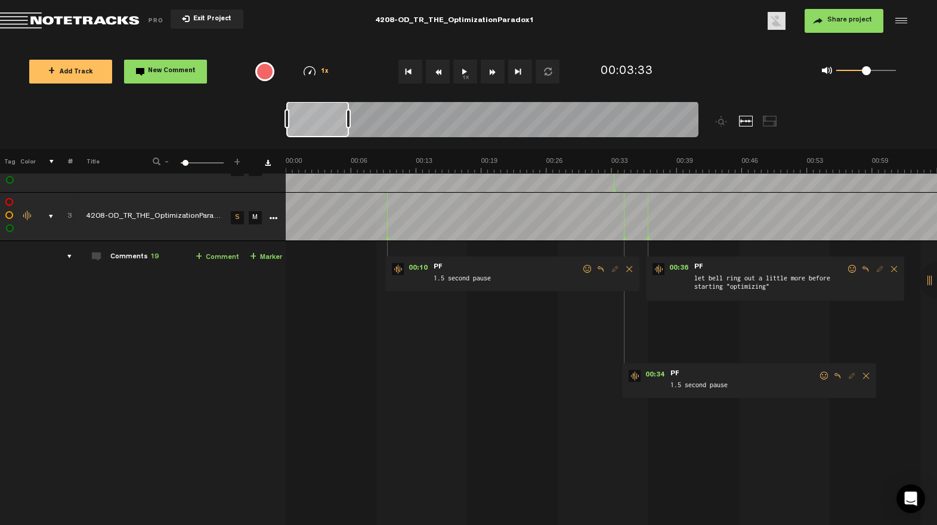
scroll to position [67, 9]
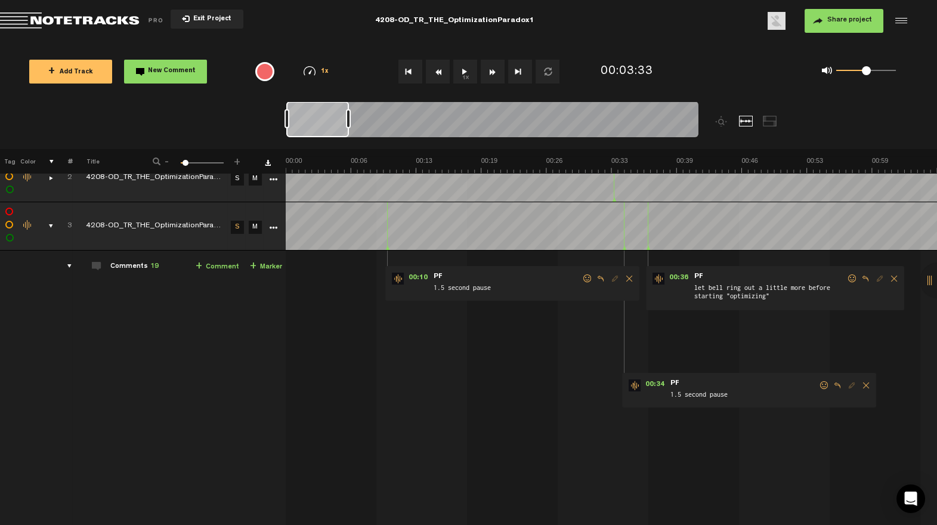
click at [818, 387] on span at bounding box center [824, 385] width 12 height 8
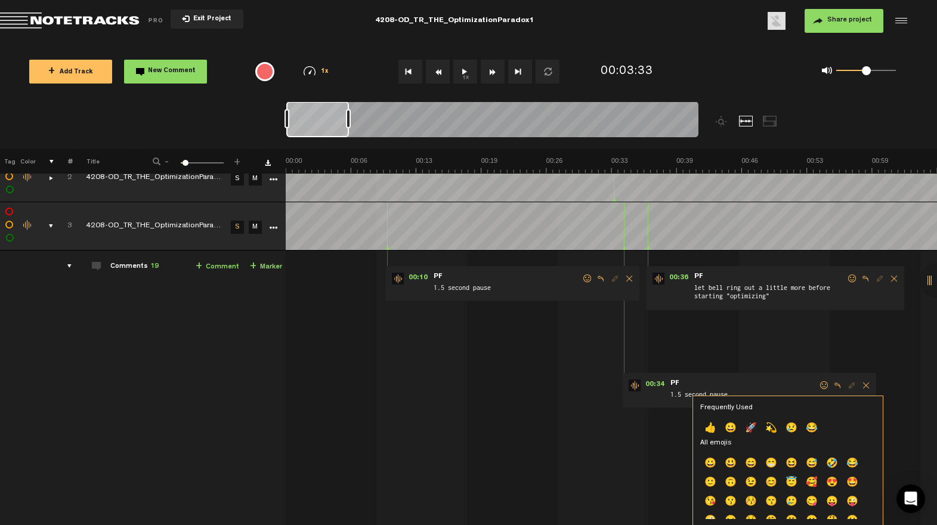
drag, startPoint x: 705, startPoint y: 420, endPoint x: 758, endPoint y: 398, distance: 57.5
click at [705, 420] on p "👍" at bounding box center [710, 428] width 20 height 19
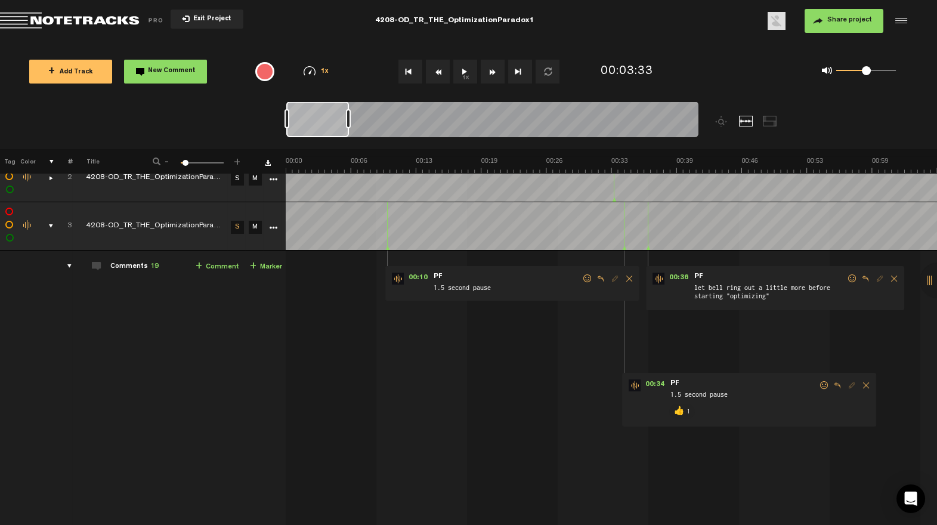
scroll to position [64, 9]
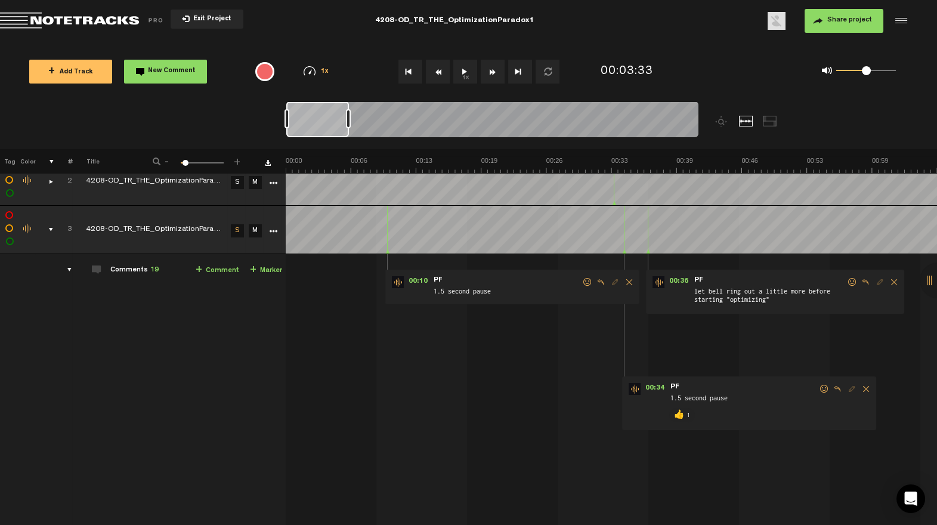
click at [846, 280] on span at bounding box center [852, 282] width 12 height 8
click at [846, 283] on span at bounding box center [852, 282] width 12 height 8
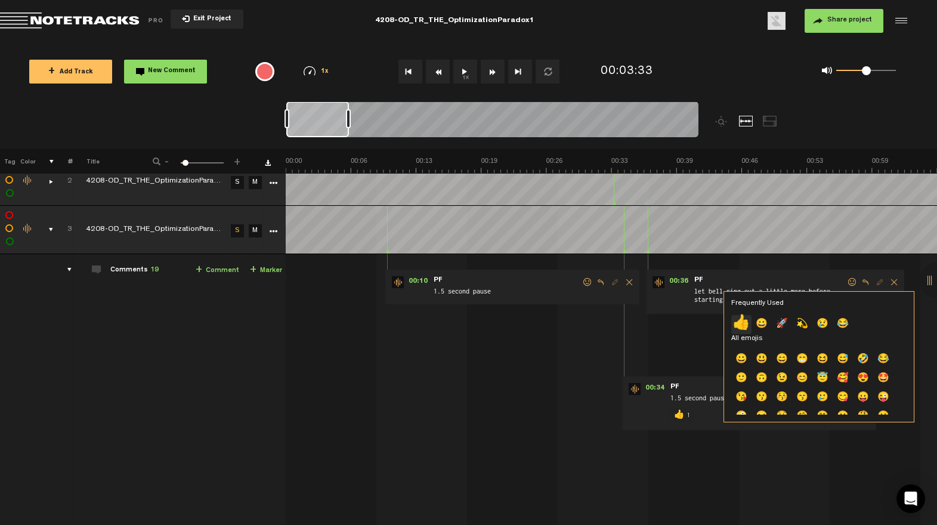
click at [746, 318] on p "👍" at bounding box center [741, 324] width 20 height 19
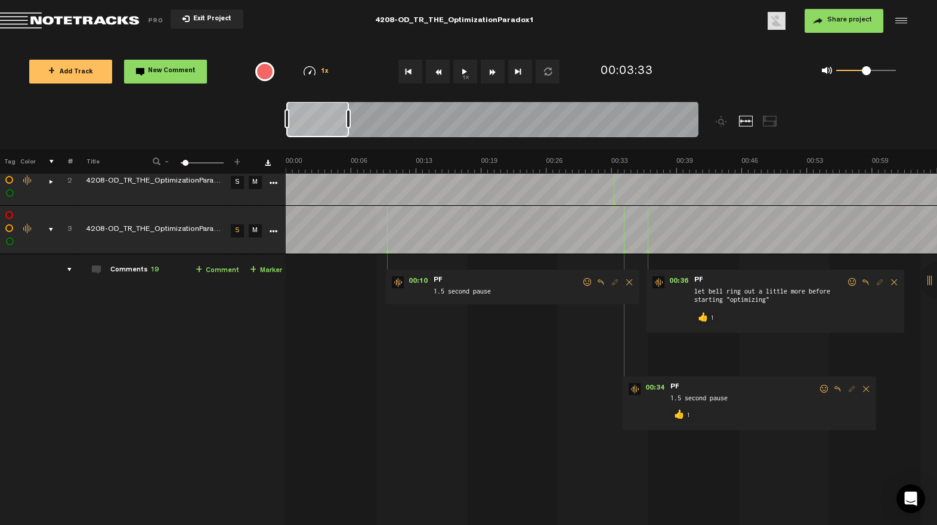
click at [581, 278] on span at bounding box center [587, 282] width 12 height 8
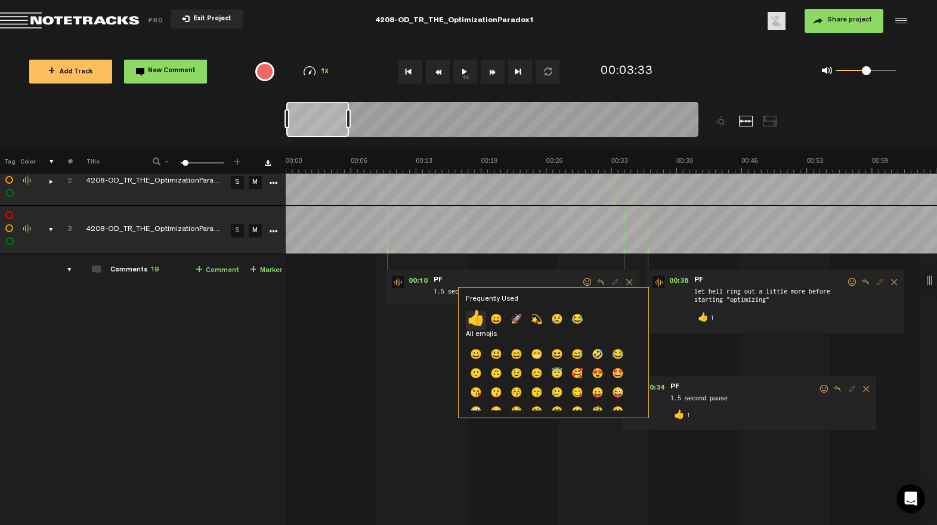
click at [472, 316] on p "👍" at bounding box center [476, 320] width 20 height 19
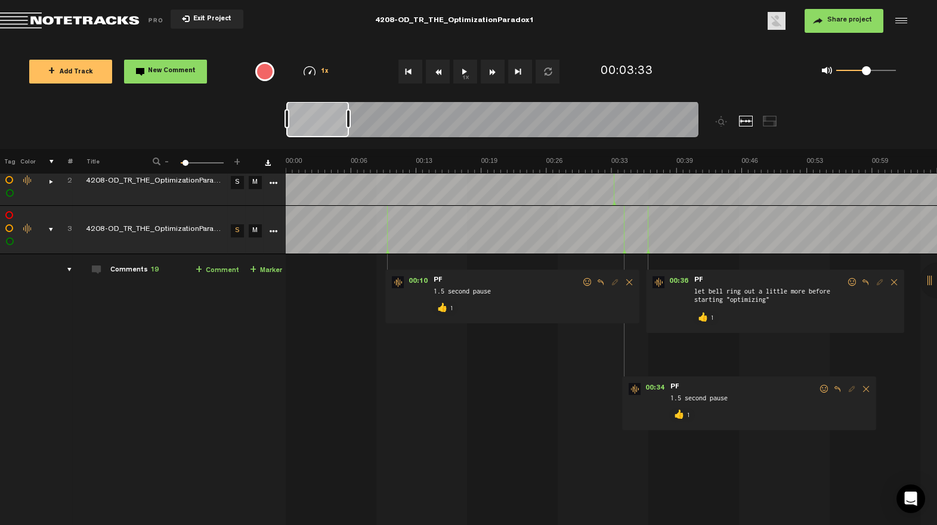
click at [39, 227] on div "comments, stamps & drawings" at bounding box center [46, 230] width 18 height 12
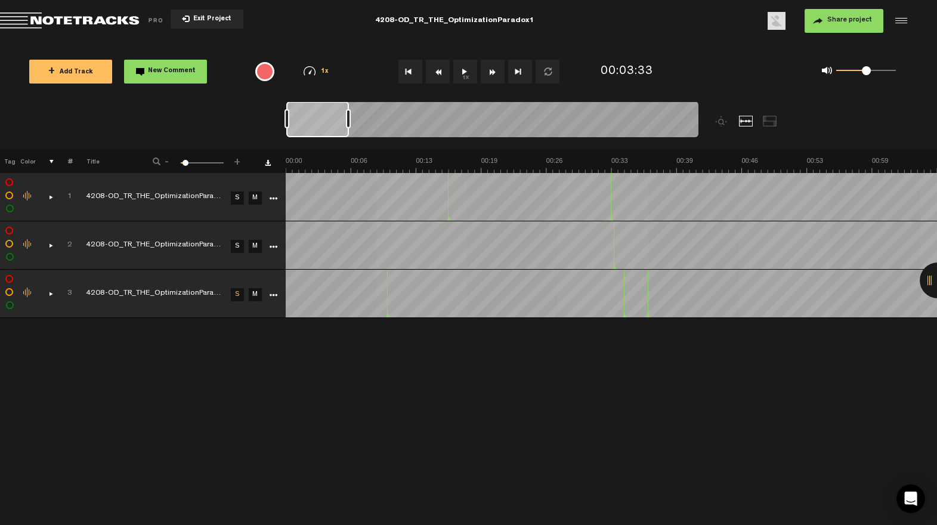
scroll to position [0, 0]
